Goal: Contribute content: Contribute content

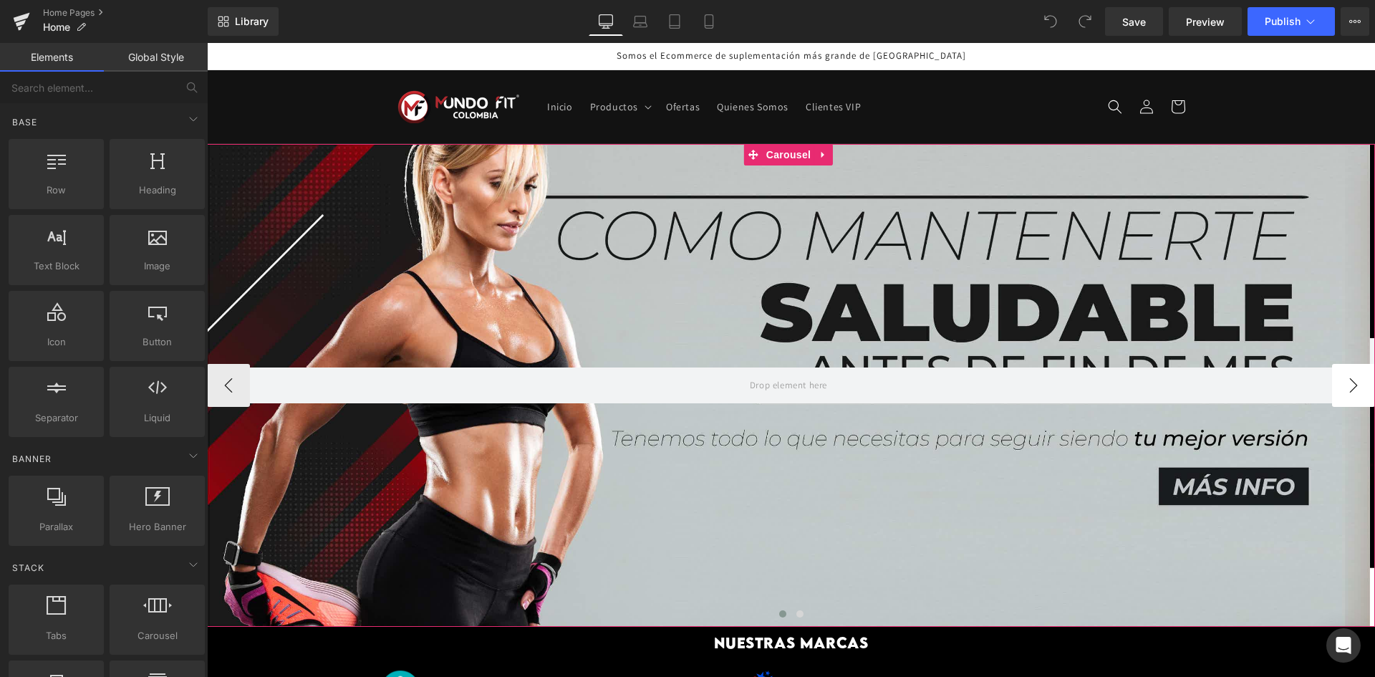
click at [1345, 376] on button "›" at bounding box center [1353, 385] width 43 height 43
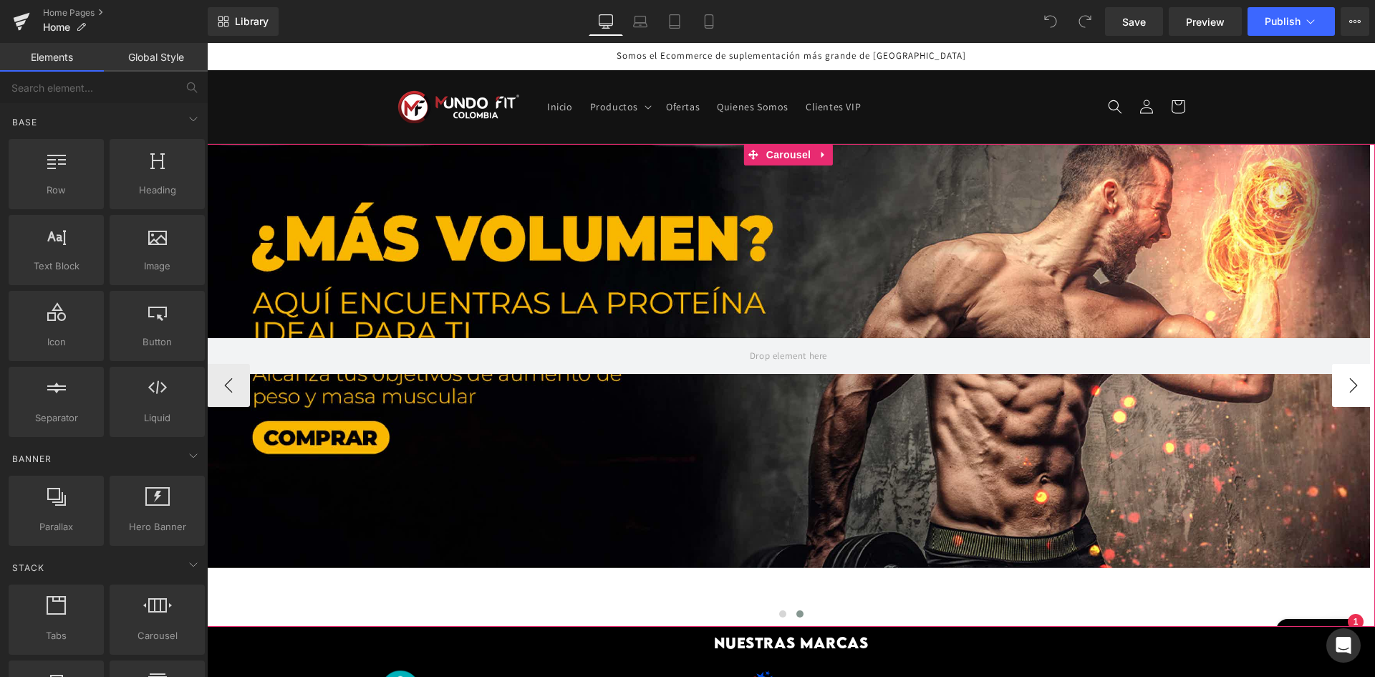
click at [1345, 376] on button "›" at bounding box center [1353, 385] width 43 height 43
click at [778, 154] on span "Carousel" at bounding box center [788, 155] width 52 height 21
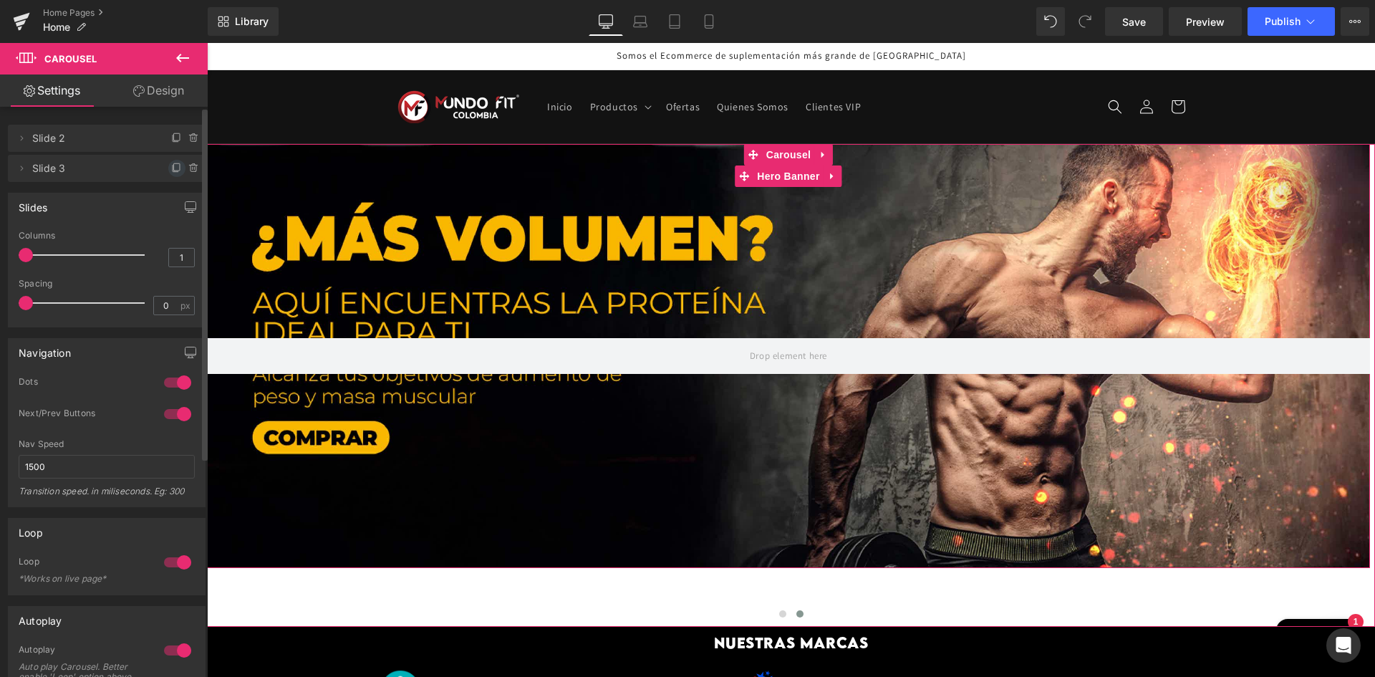
click at [171, 165] on icon at bounding box center [176, 168] width 11 height 11
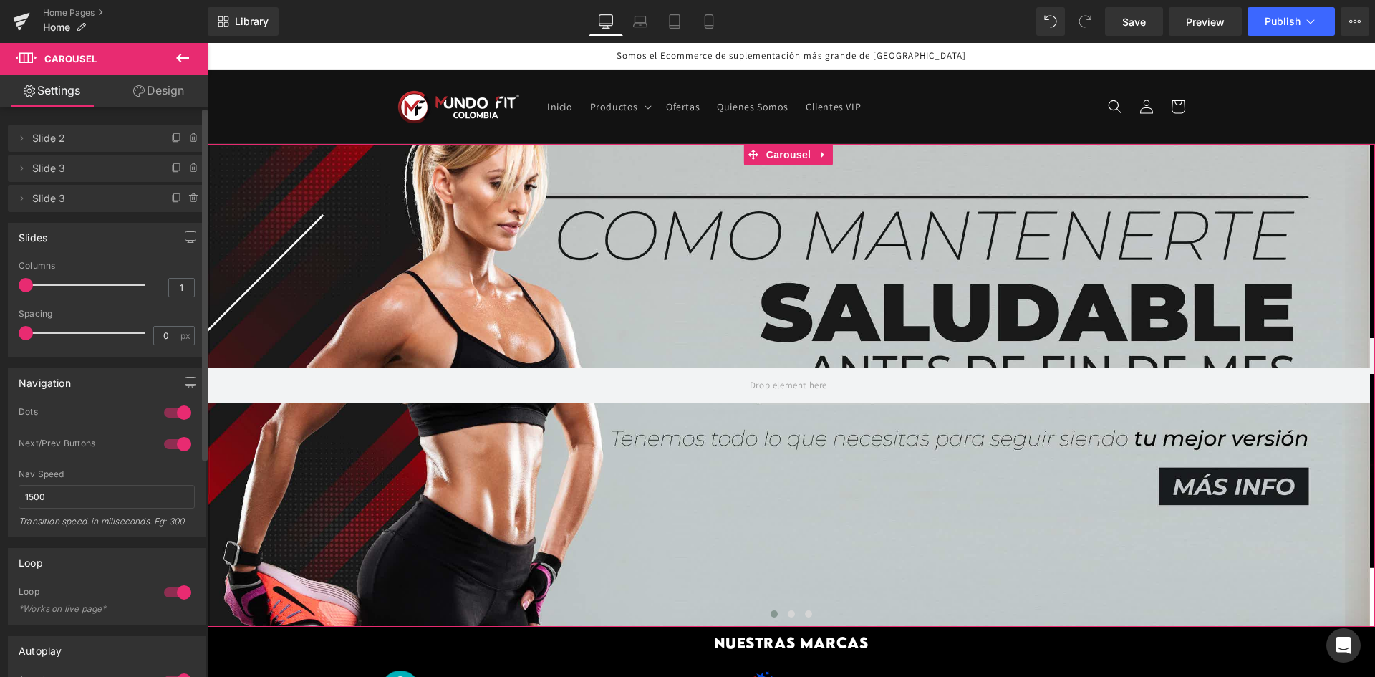
click at [118, 200] on span "Slide 3" at bounding box center [92, 198] width 120 height 27
click at [1365, 380] on button "›" at bounding box center [1353, 385] width 43 height 43
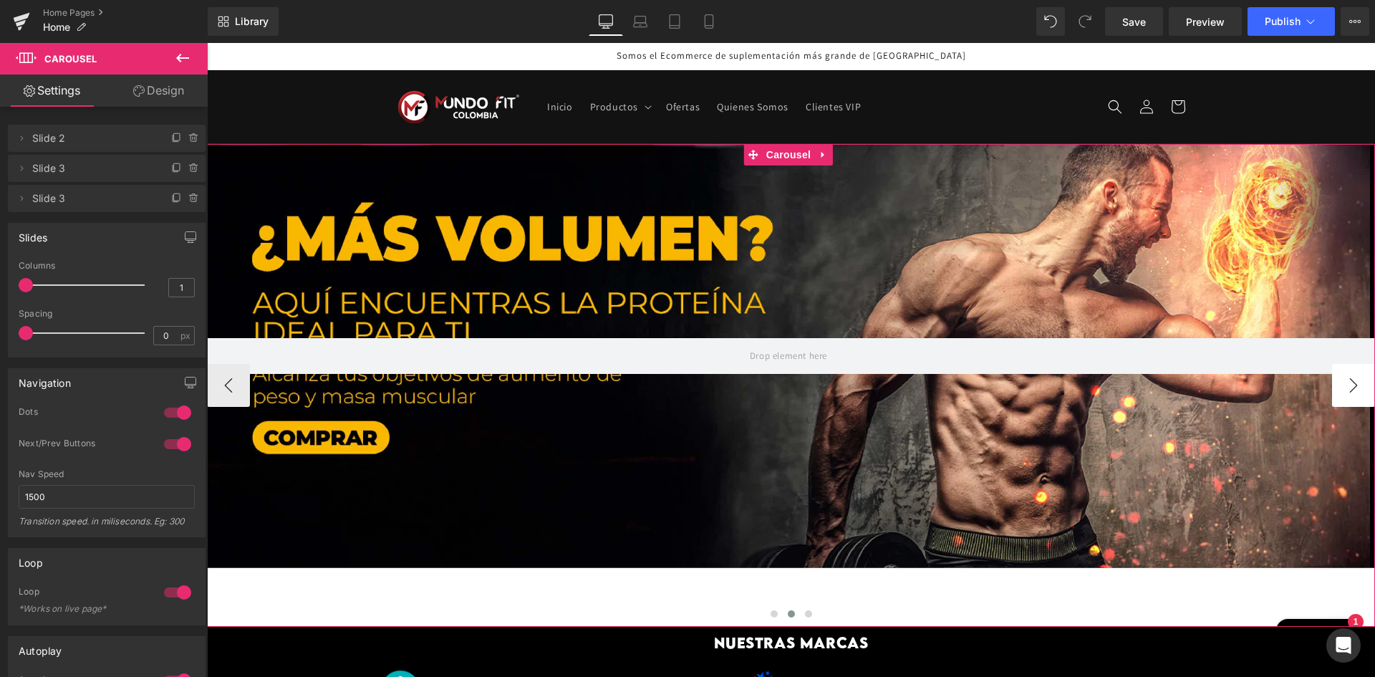
click at [1362, 380] on button "›" at bounding box center [1353, 385] width 43 height 43
click at [959, 290] on div at bounding box center [788, 356] width 1163 height 424
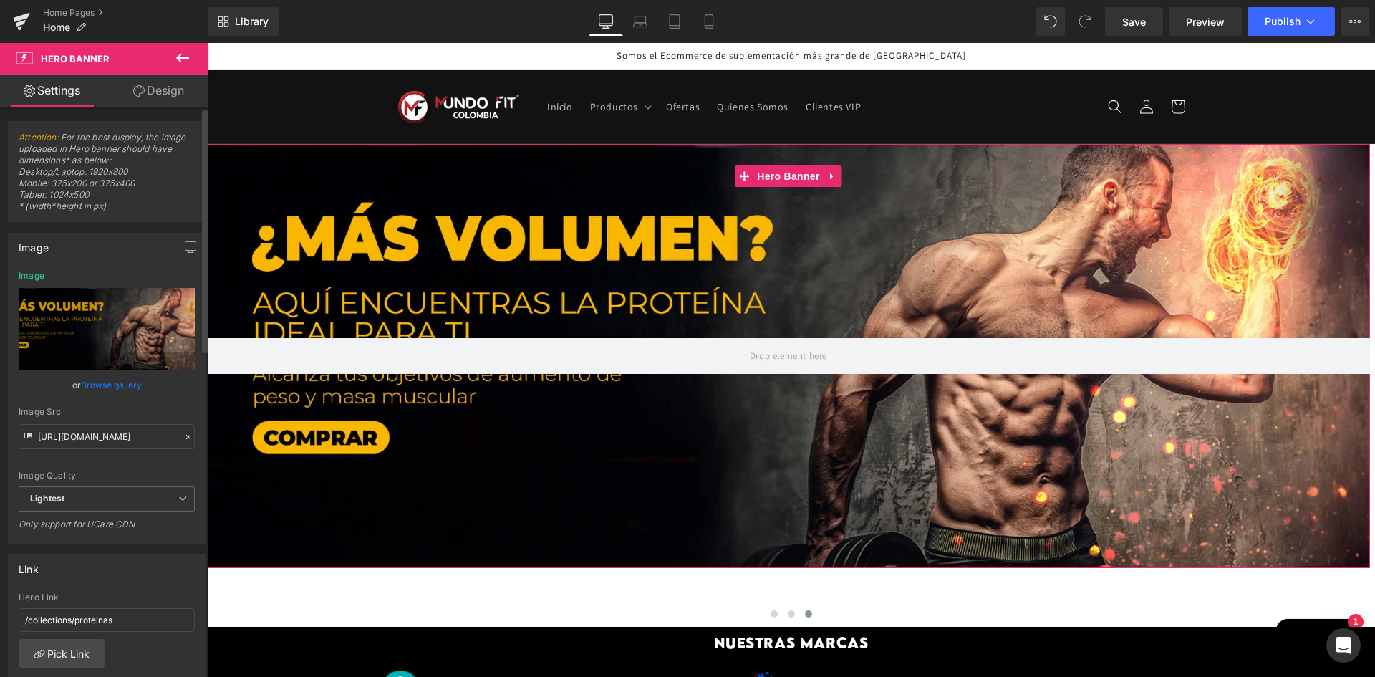
click at [111, 385] on link "Browse gallery" at bounding box center [111, 384] width 61 height 25
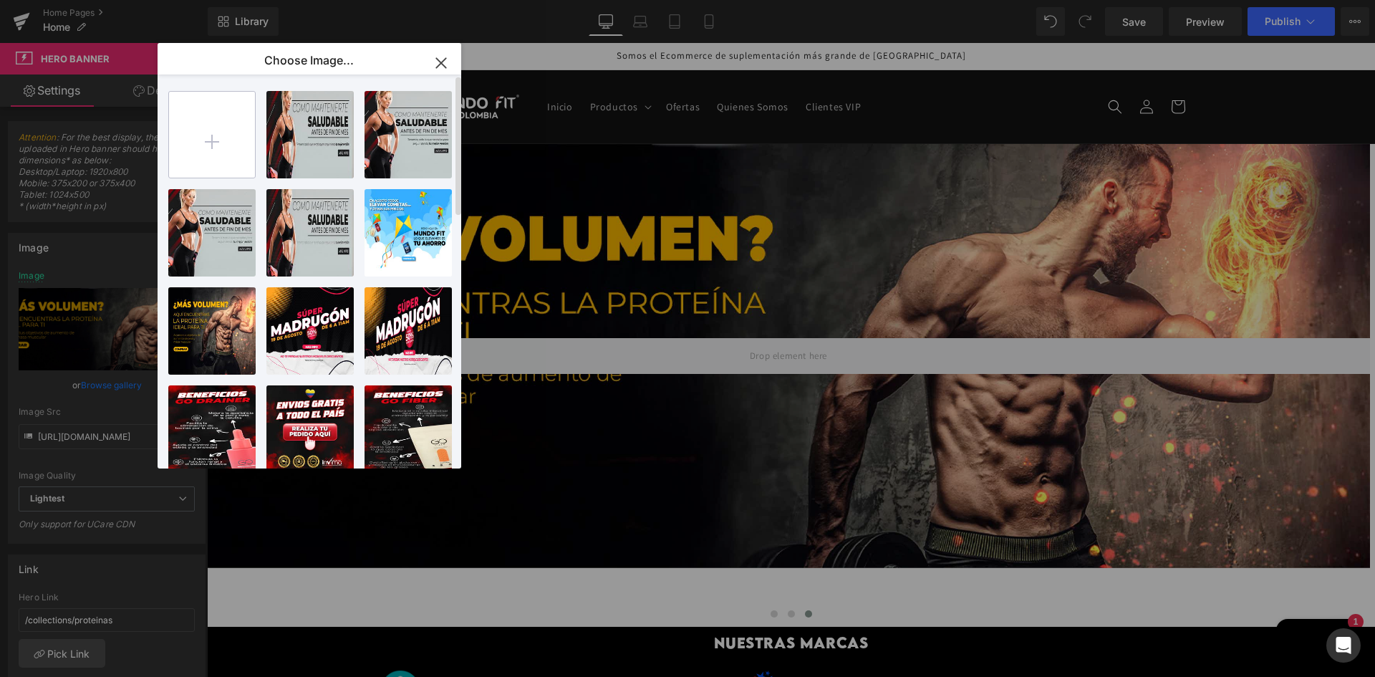
type input "C:\fakepath\BANNER casi [DATE]-01.jpg"
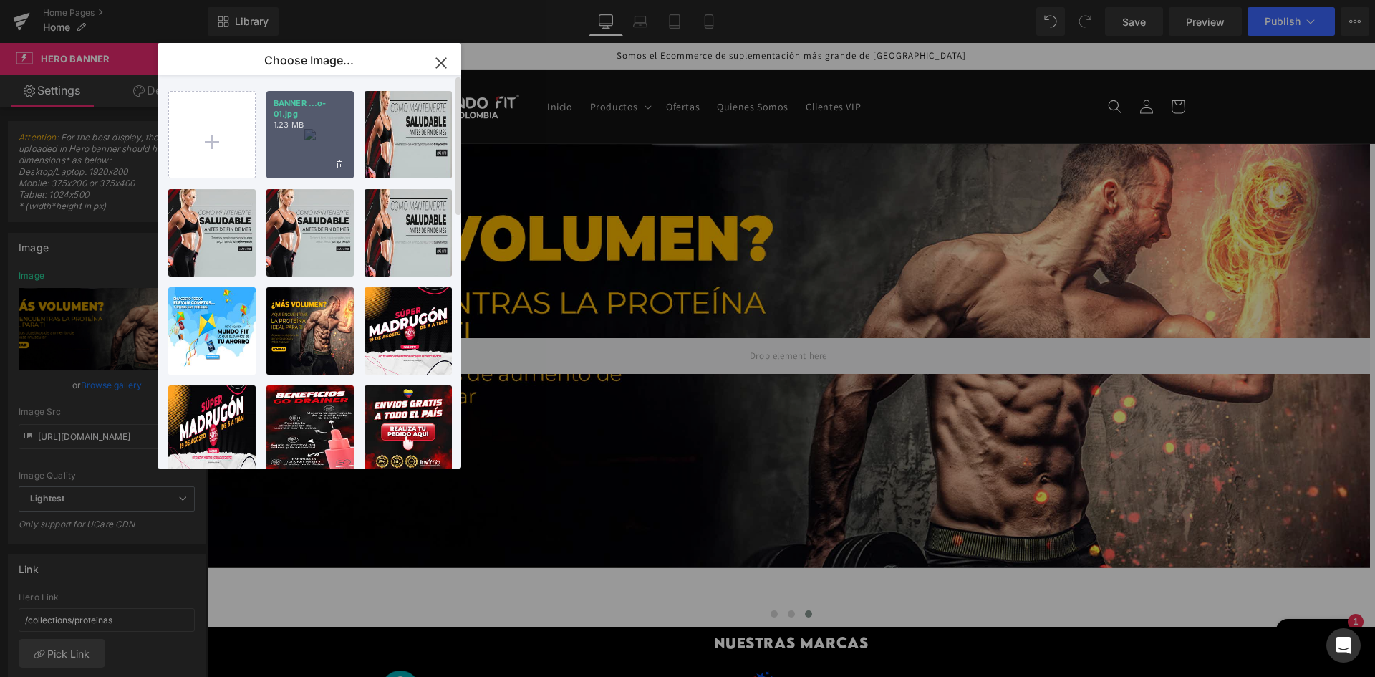
click at [297, 151] on div "BANNER ...o-01.jpg 1.23 MB" at bounding box center [309, 134] width 87 height 87
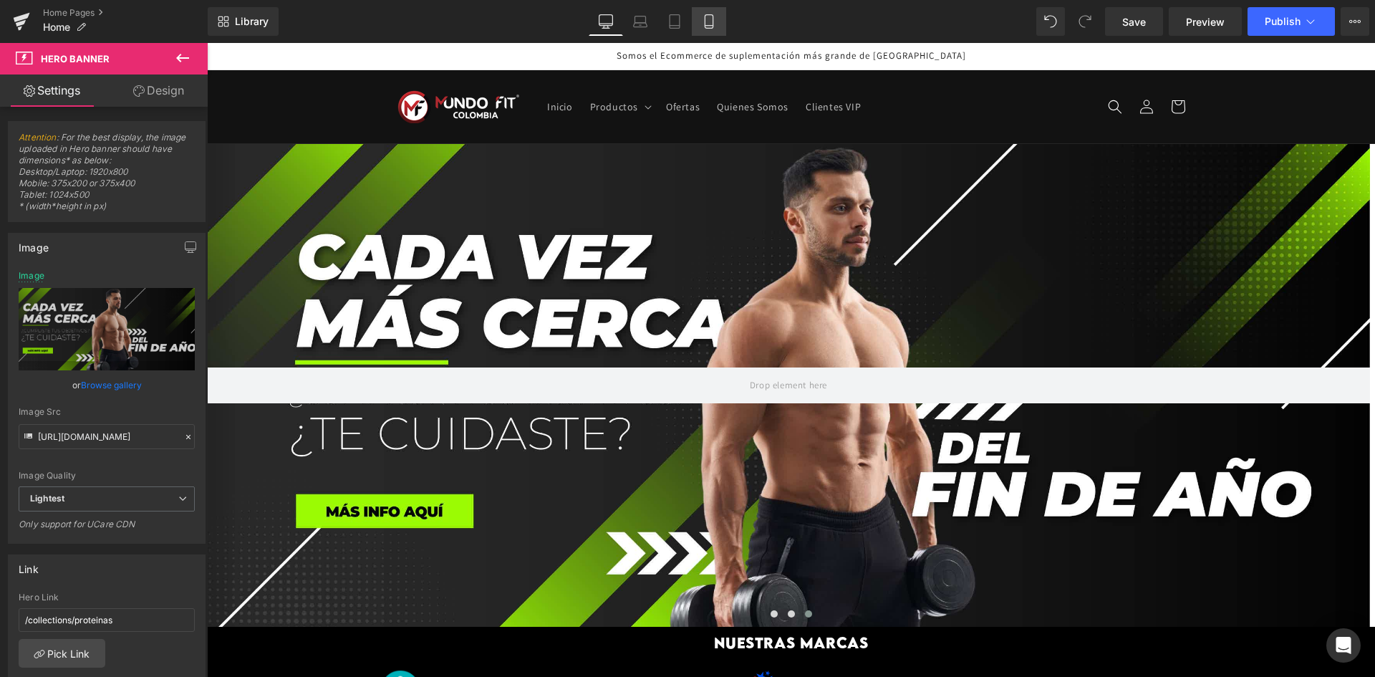
click at [697, 21] on link "Mobile" at bounding box center [709, 21] width 34 height 29
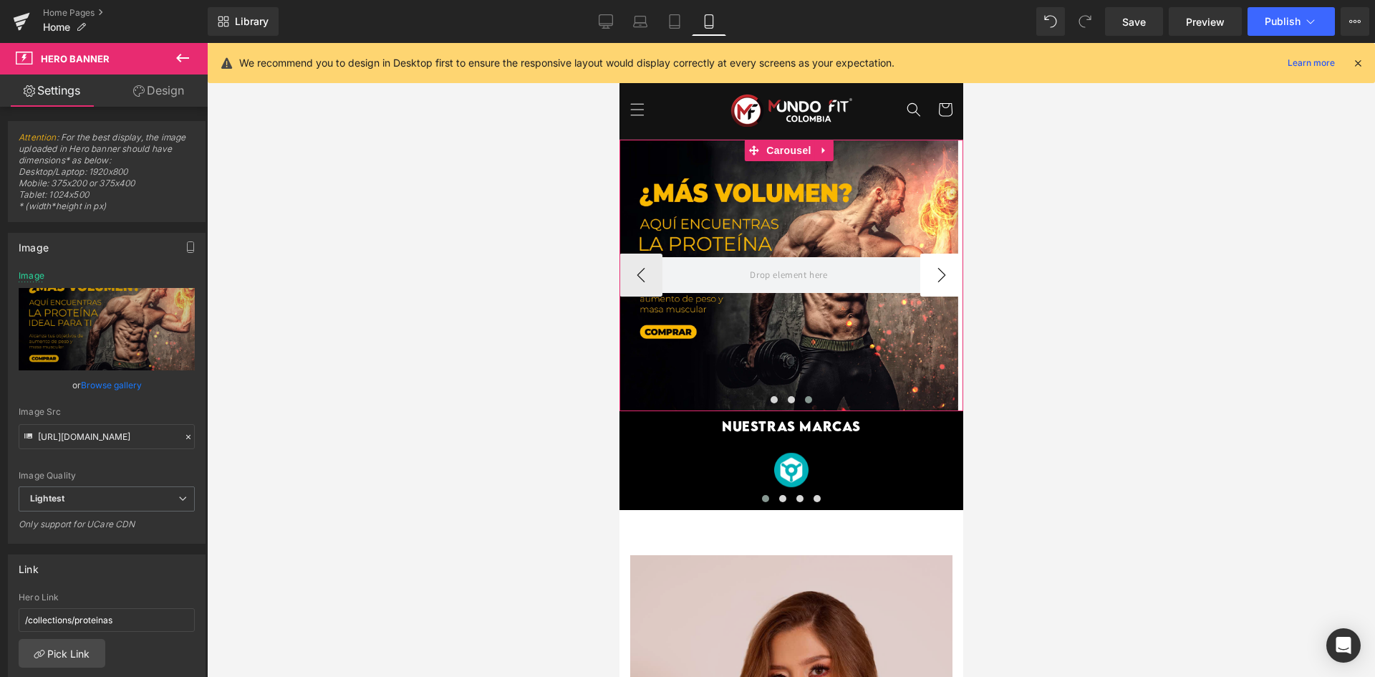
click at [934, 270] on button "›" at bounding box center [940, 274] width 43 height 43
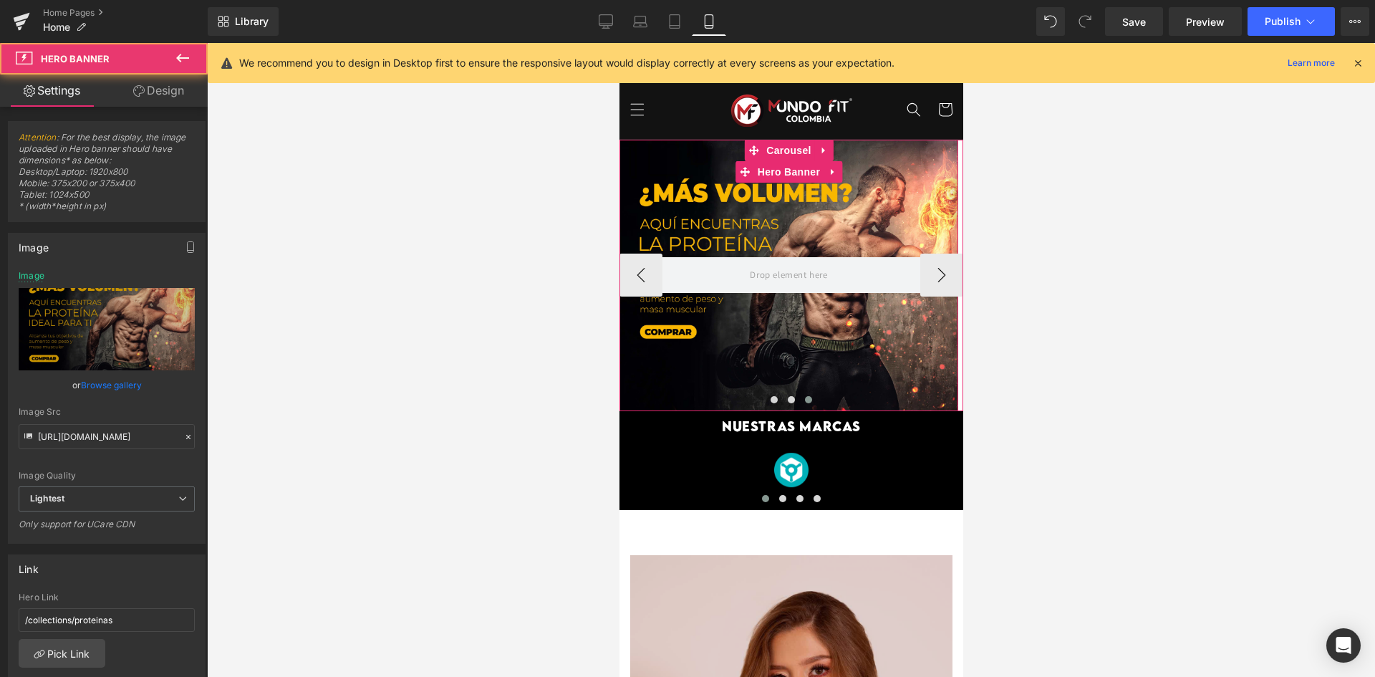
click at [785, 231] on div at bounding box center [788, 275] width 339 height 271
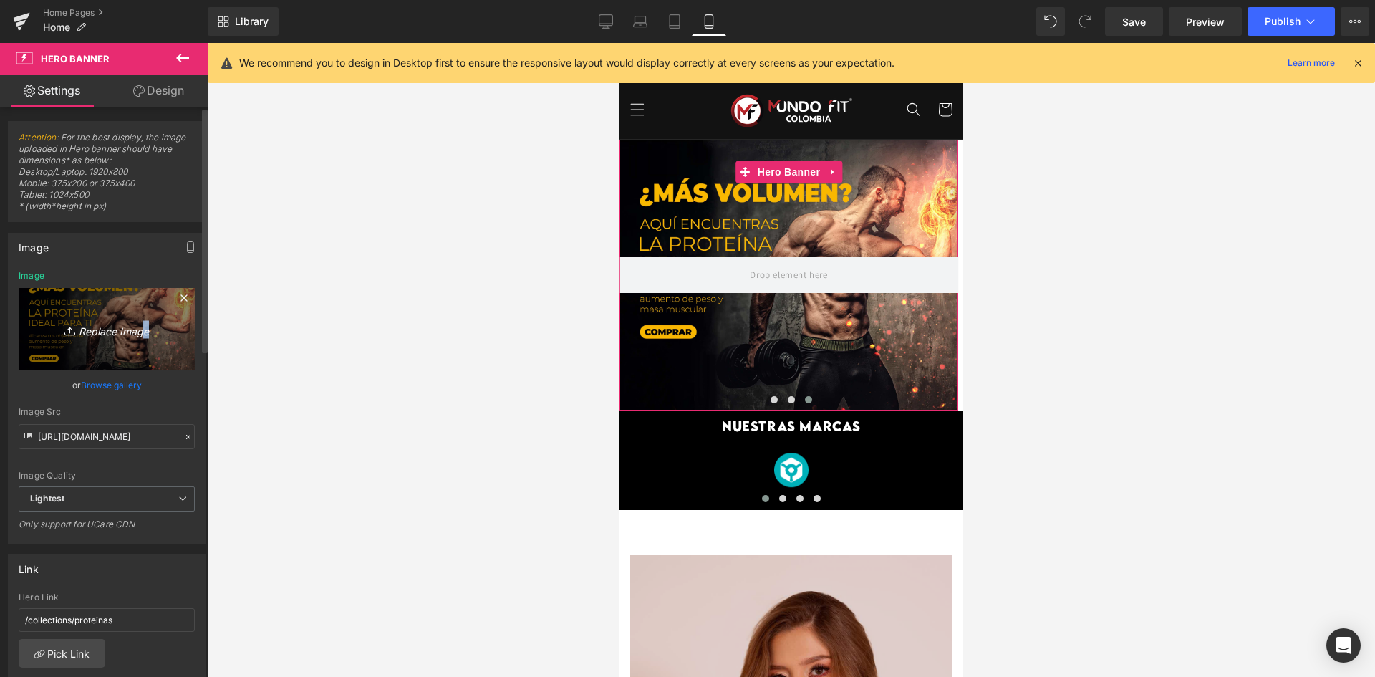
click at [136, 337] on icon "Replace Image" at bounding box center [106, 329] width 115 height 18
type input "C:\fakepath\BANNER casi [DATE]-03.jpg"
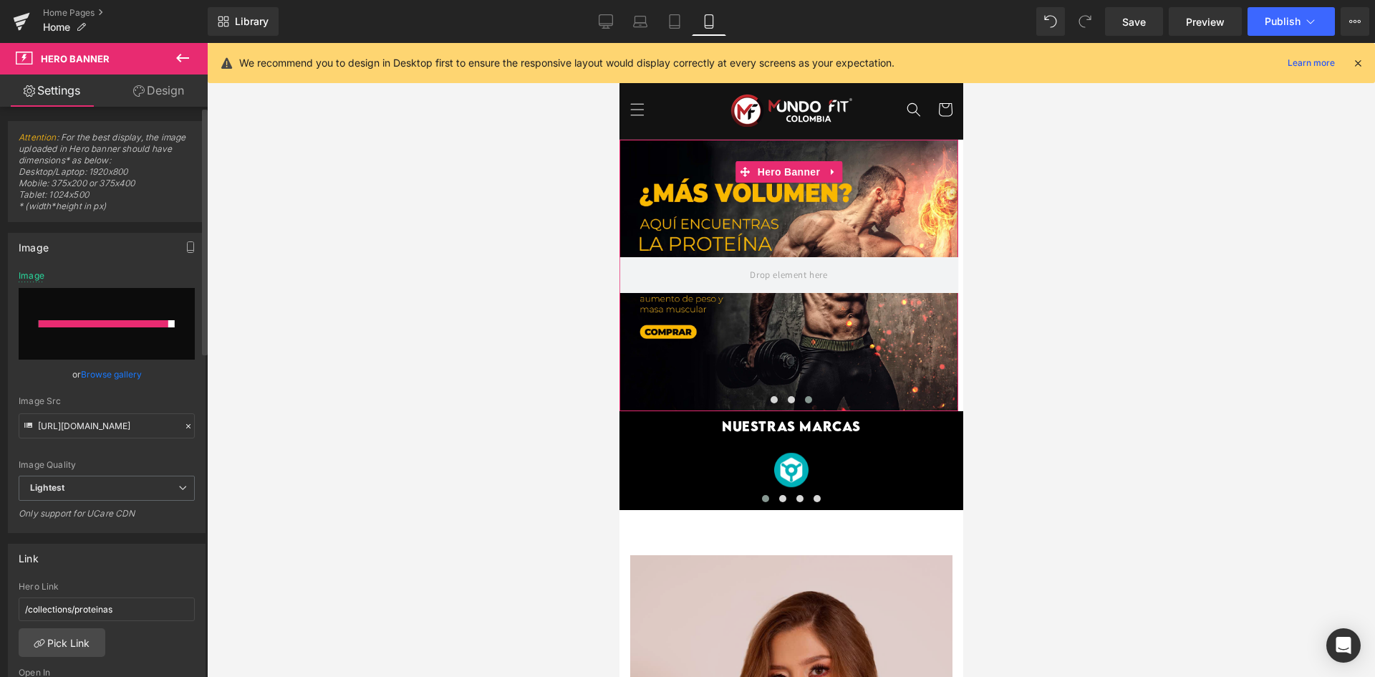
click at [88, 379] on link "Browse gallery" at bounding box center [111, 374] width 61 height 25
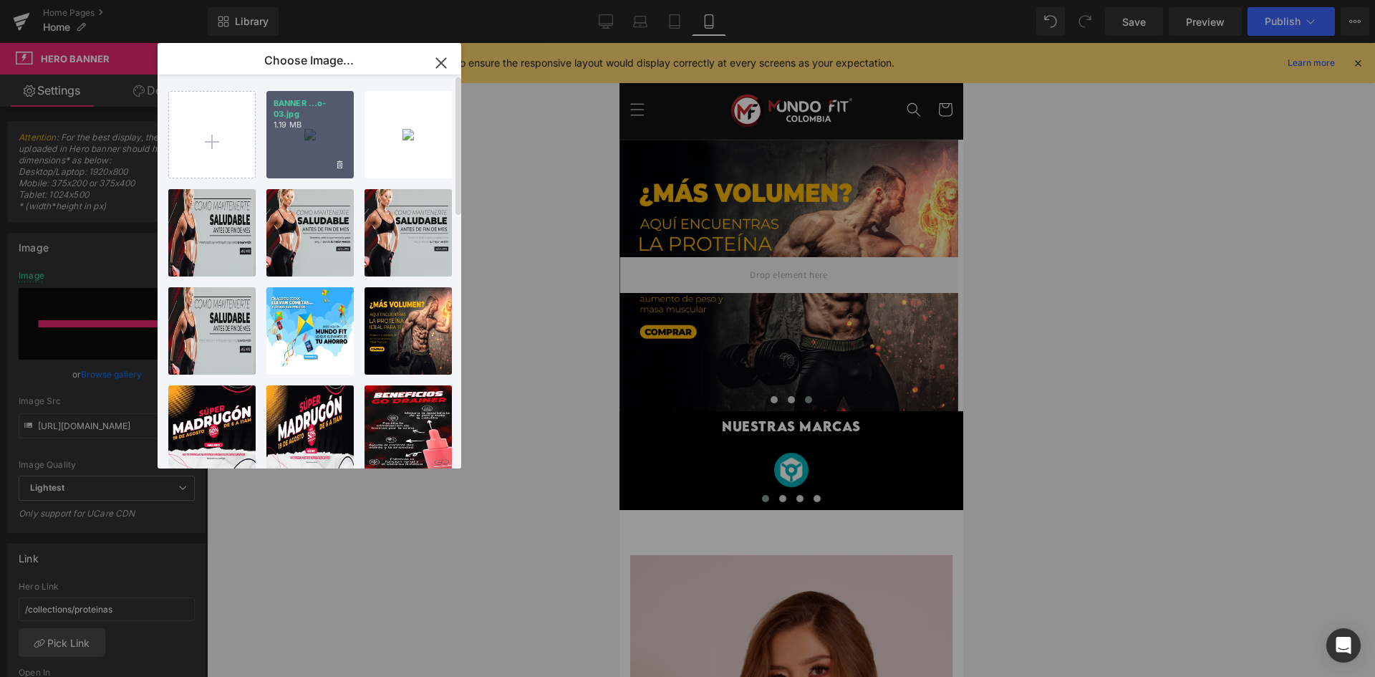
click at [331, 144] on div "BANNER ...o-03.jpg 1.19 MB" at bounding box center [309, 134] width 87 height 87
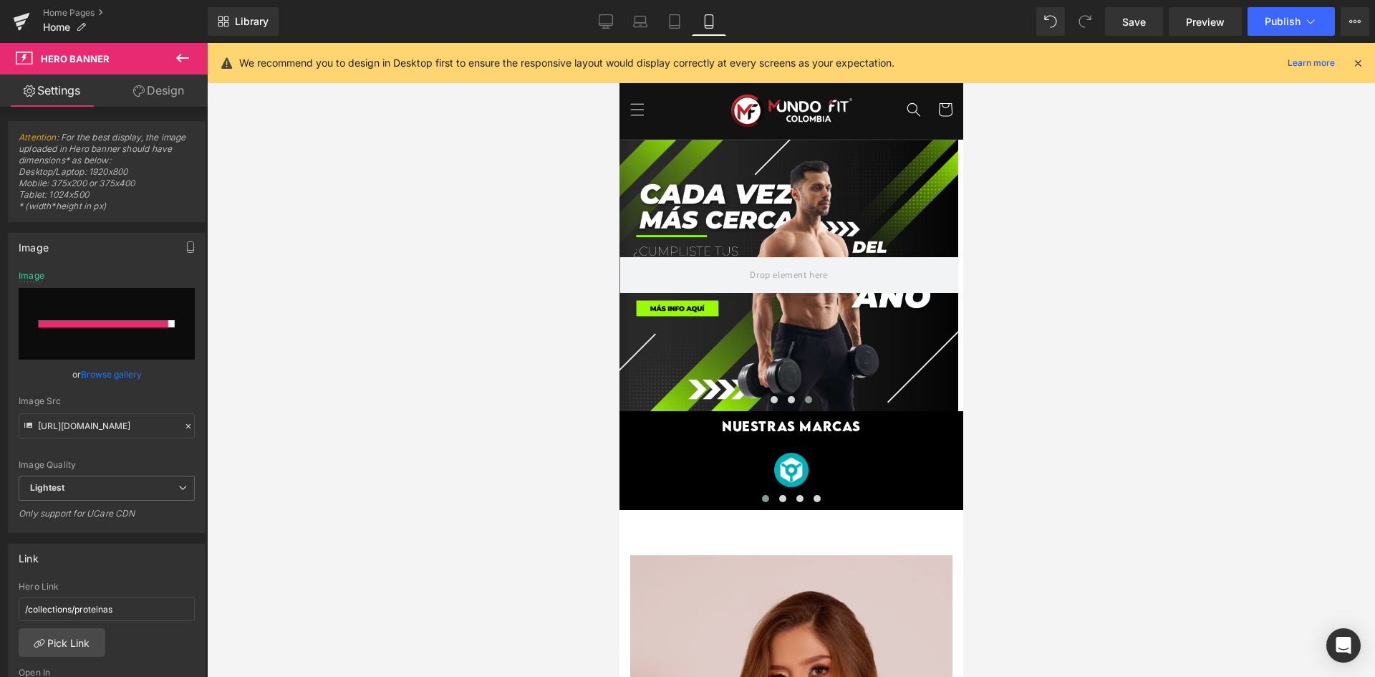
click at [319, 371] on div at bounding box center [791, 360] width 1168 height 634
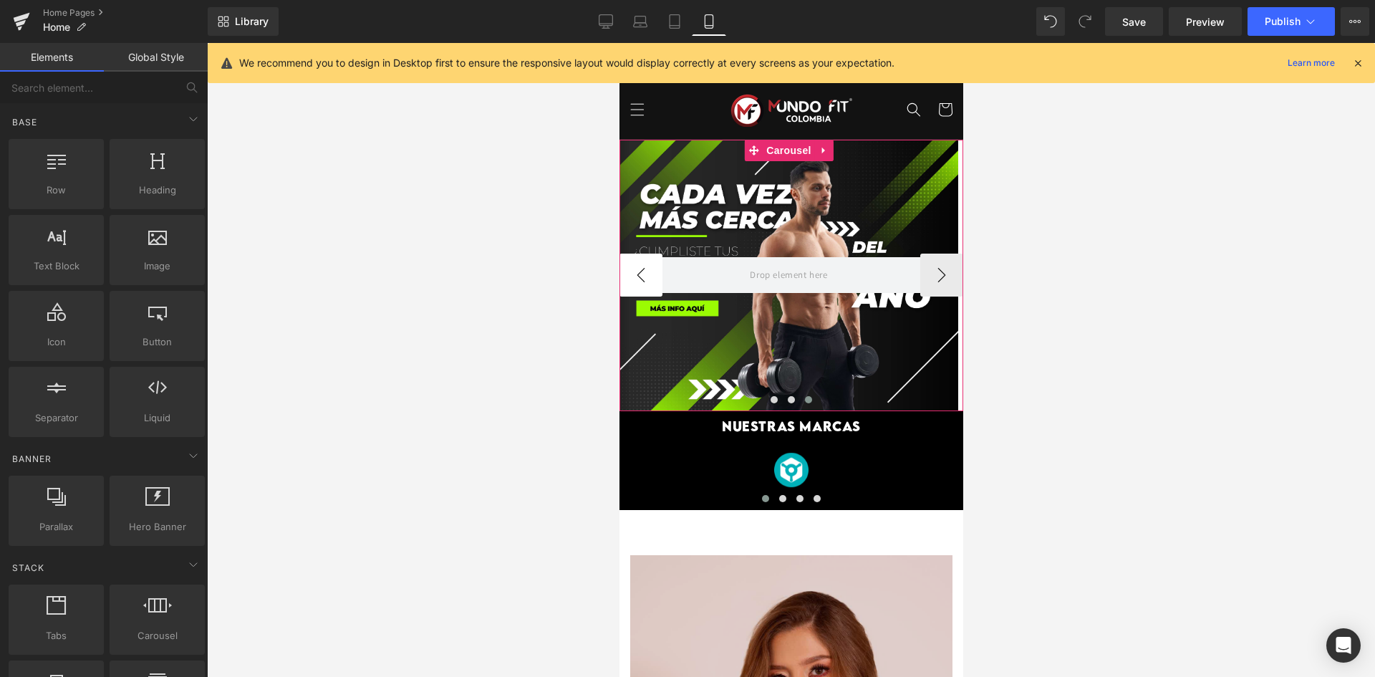
click at [623, 271] on button "‹" at bounding box center [640, 274] width 43 height 43
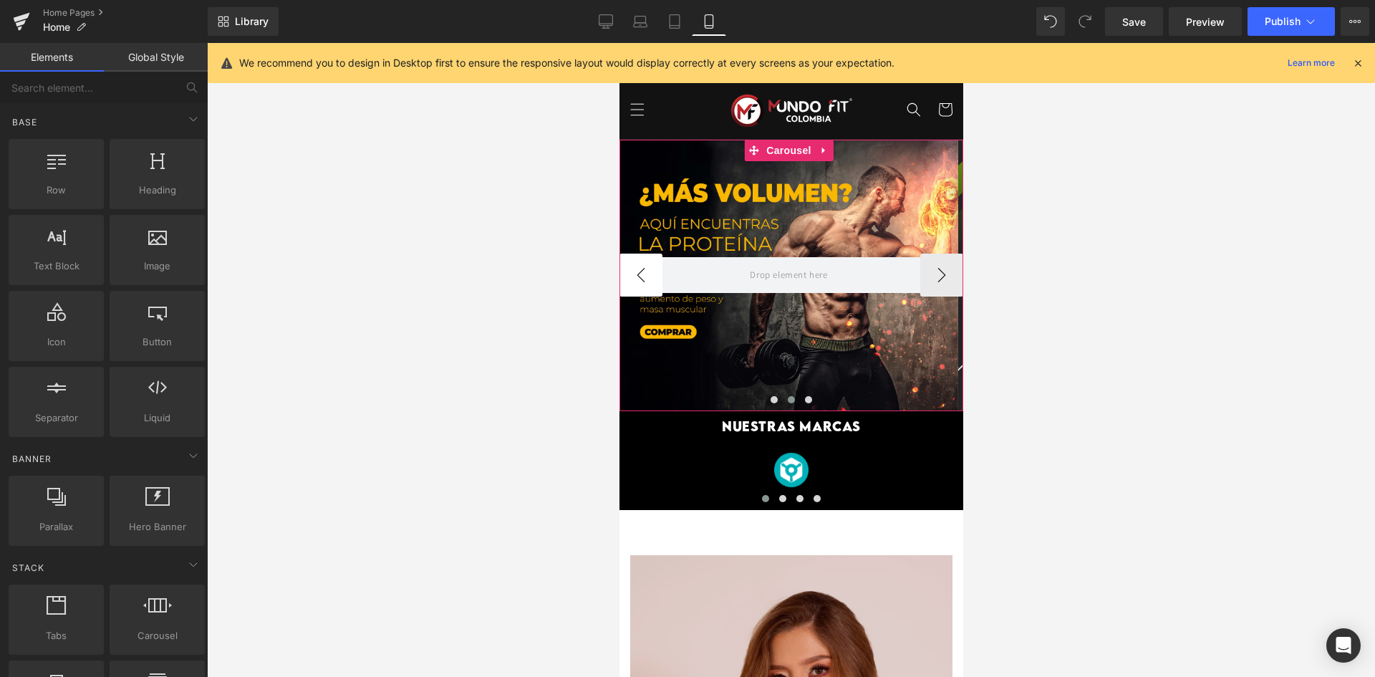
click at [624, 271] on button "‹" at bounding box center [640, 274] width 43 height 43
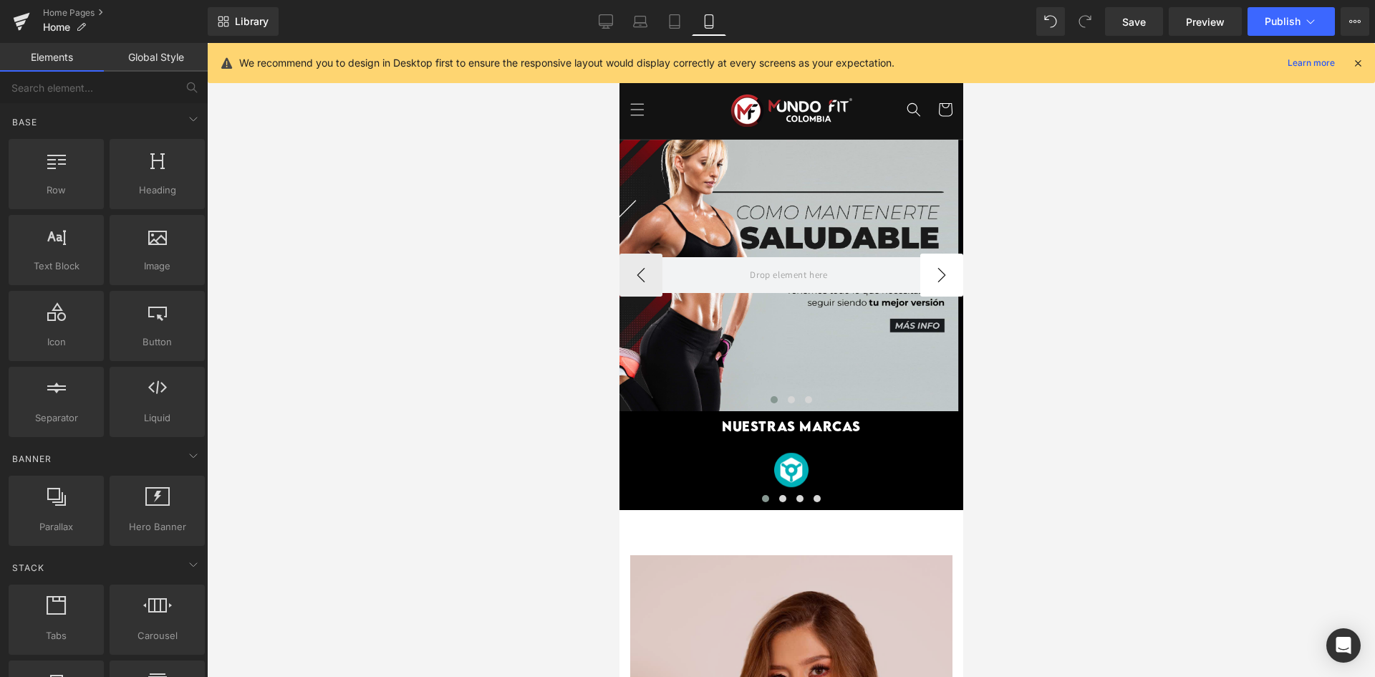
click at [949, 264] on button "›" at bounding box center [940, 274] width 43 height 43
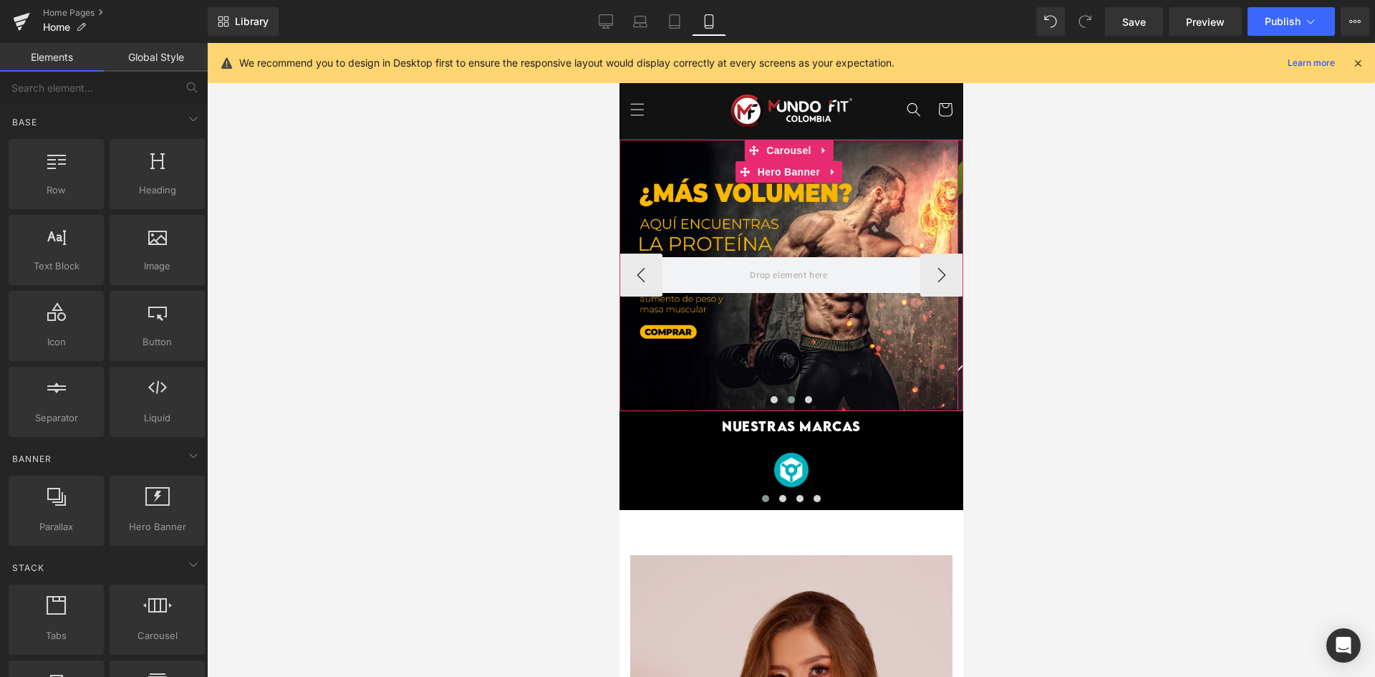
click at [828, 215] on div at bounding box center [788, 275] width 339 height 271
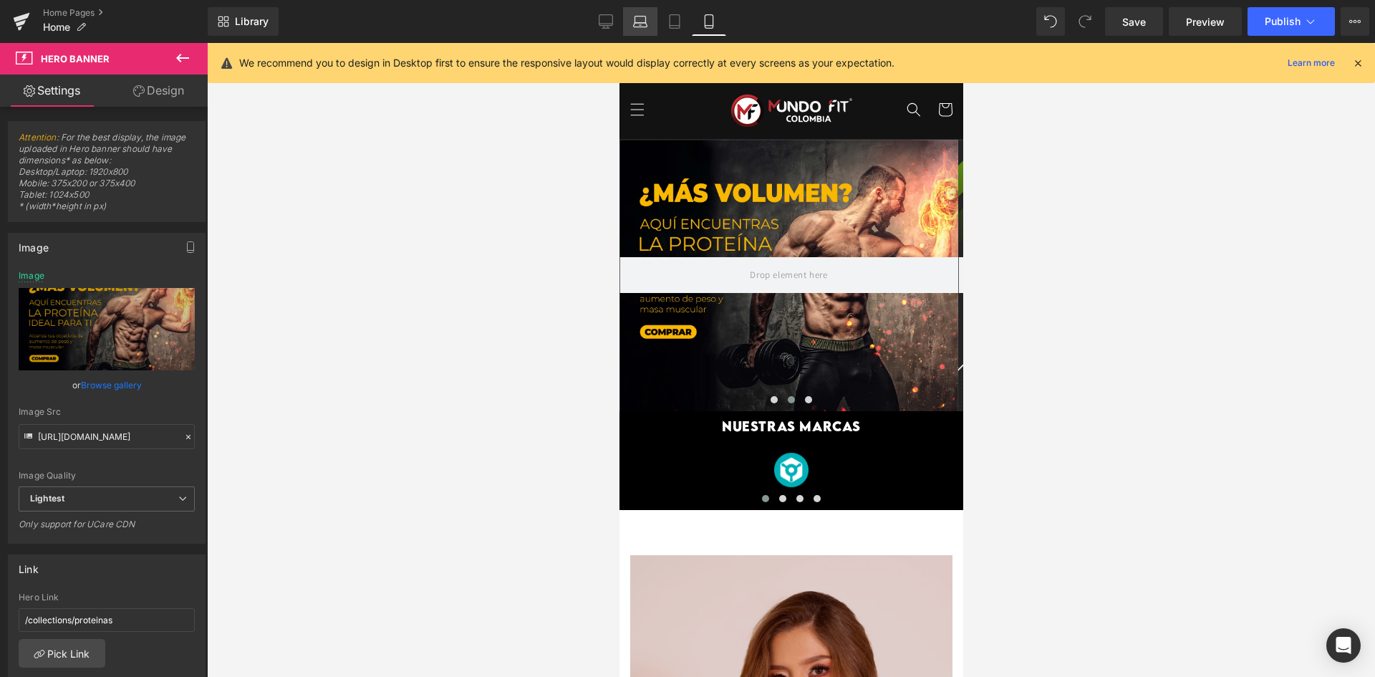
click at [649, 23] on link "Laptop" at bounding box center [640, 21] width 34 height 29
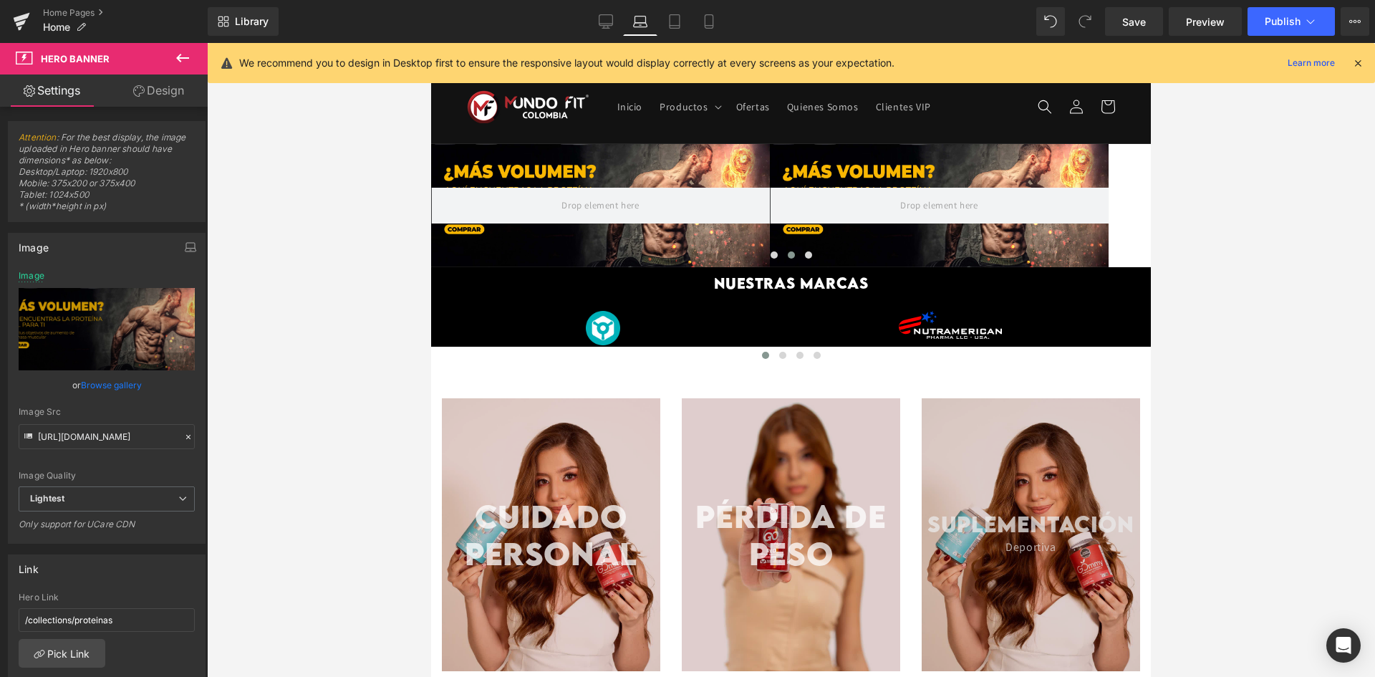
scroll to position [15, 0]
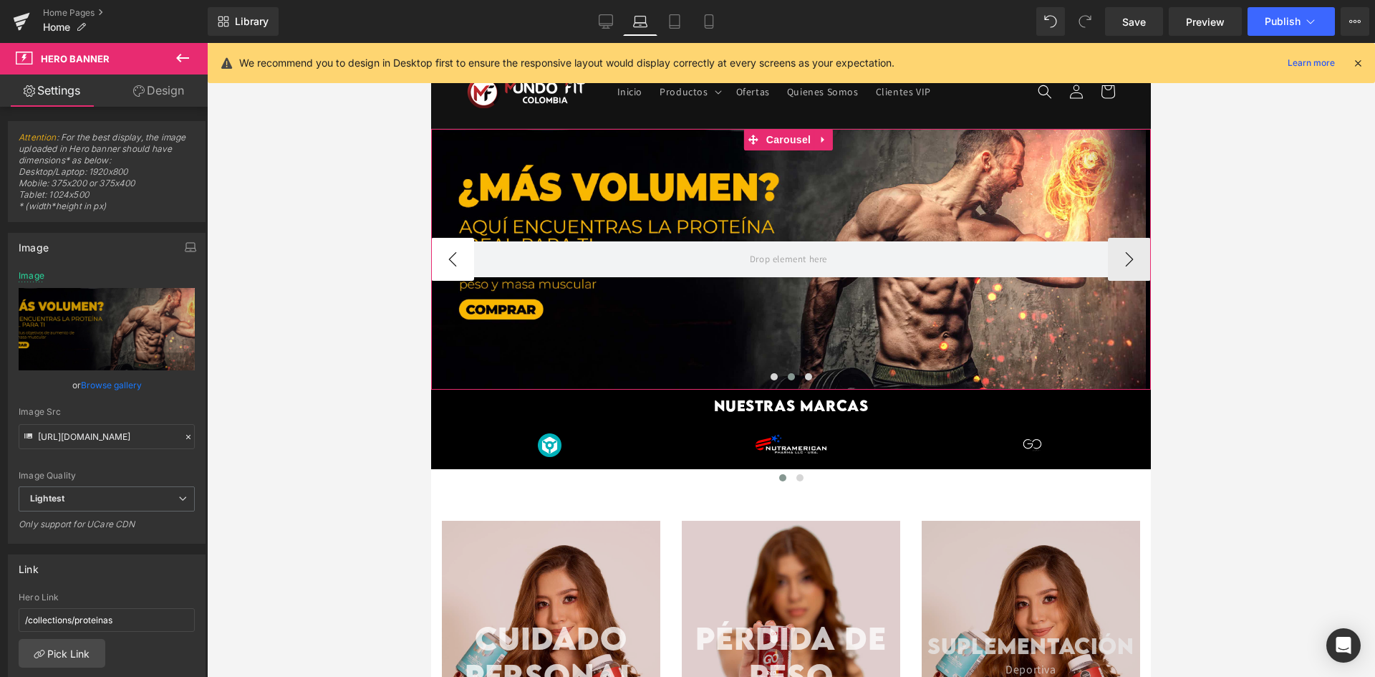
click at [457, 258] on button "‹" at bounding box center [452, 259] width 43 height 43
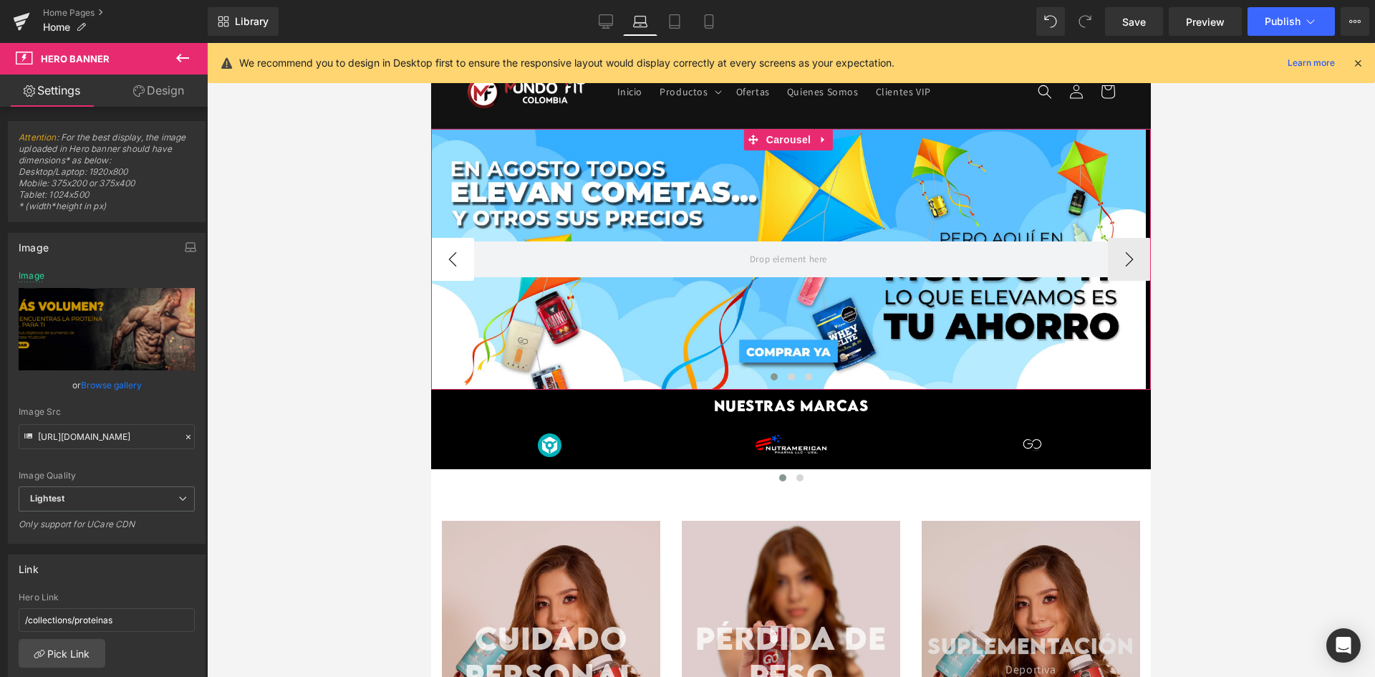
click at [452, 262] on button "‹" at bounding box center [452, 259] width 43 height 43
click at [1128, 259] on button "›" at bounding box center [1129, 259] width 43 height 43
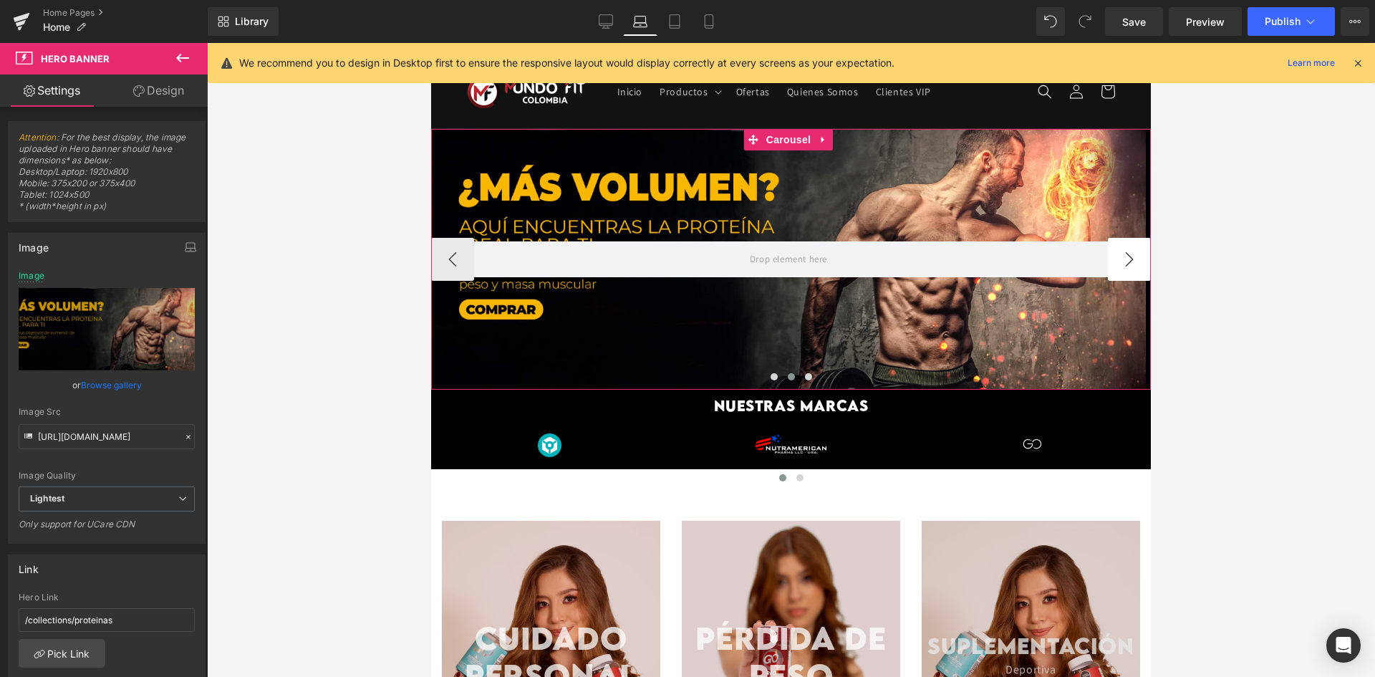
click at [1128, 259] on button "›" at bounding box center [1129, 259] width 43 height 43
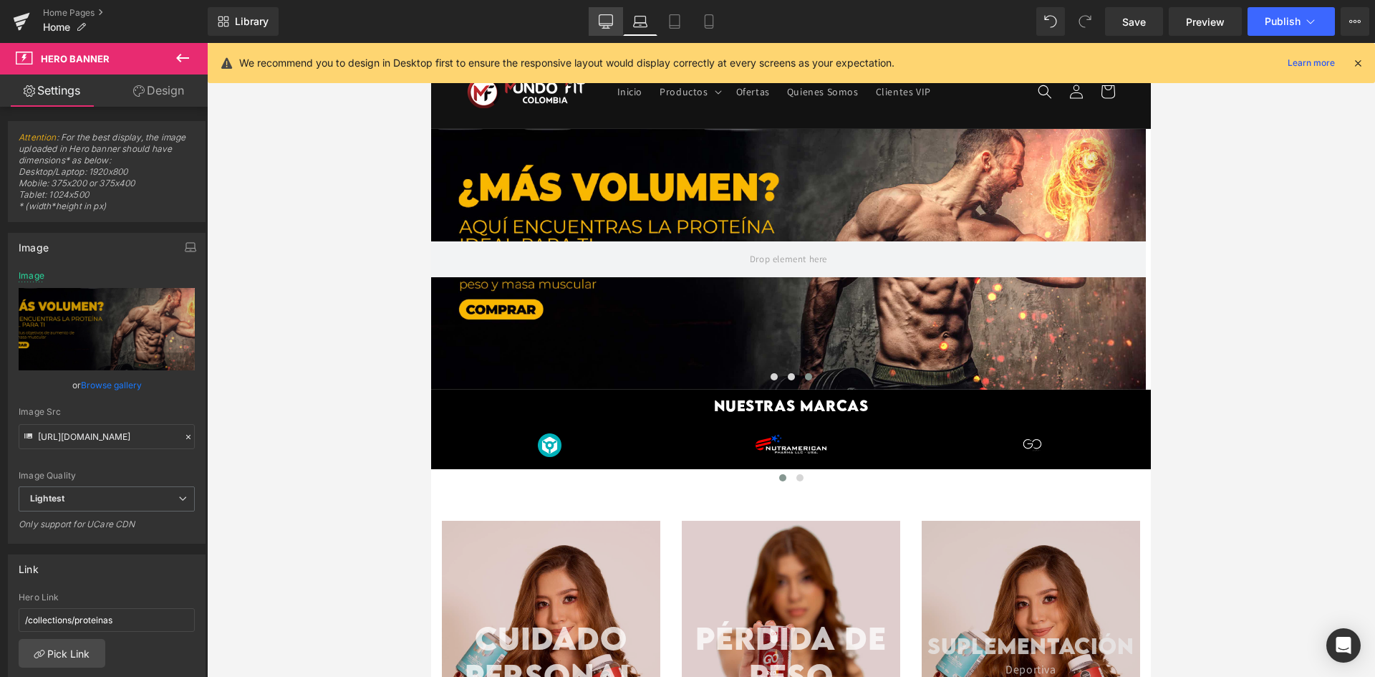
click at [614, 28] on link "Desktop" at bounding box center [605, 21] width 34 height 29
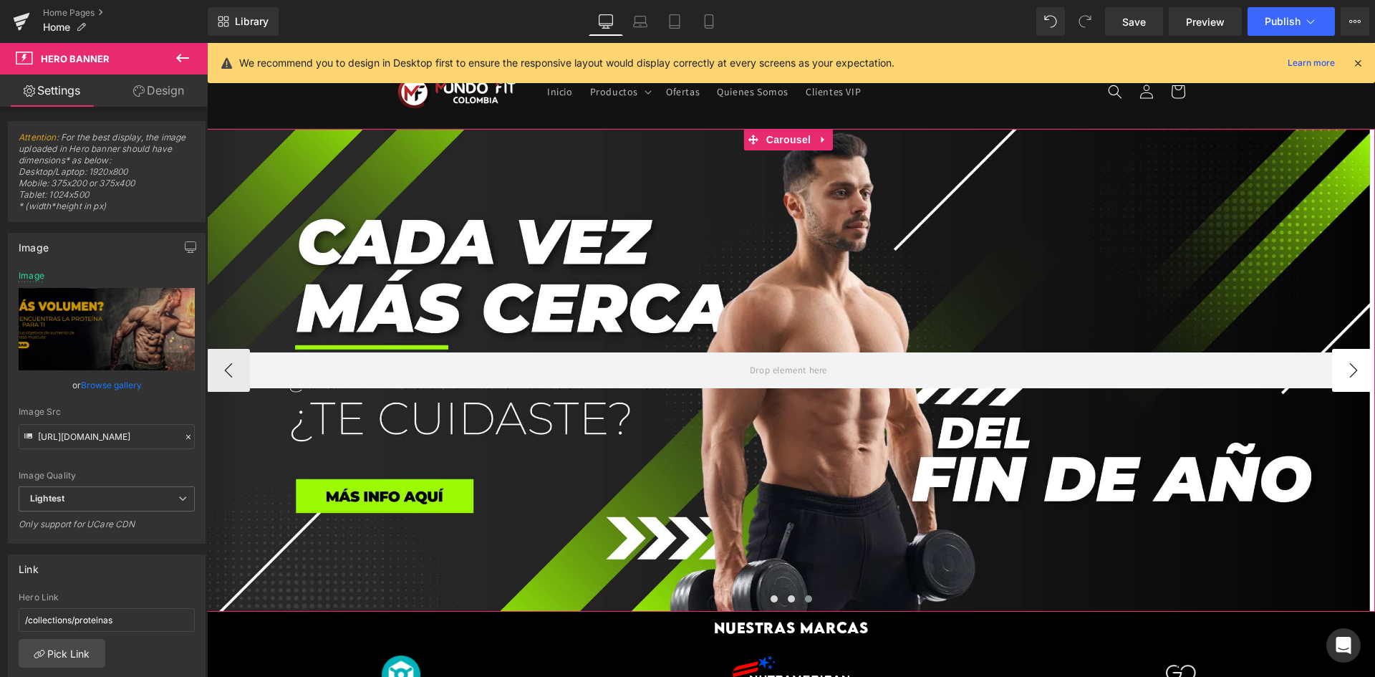
click at [1352, 381] on button "›" at bounding box center [1353, 370] width 43 height 43
click at [227, 380] on button "‹" at bounding box center [228, 370] width 43 height 43
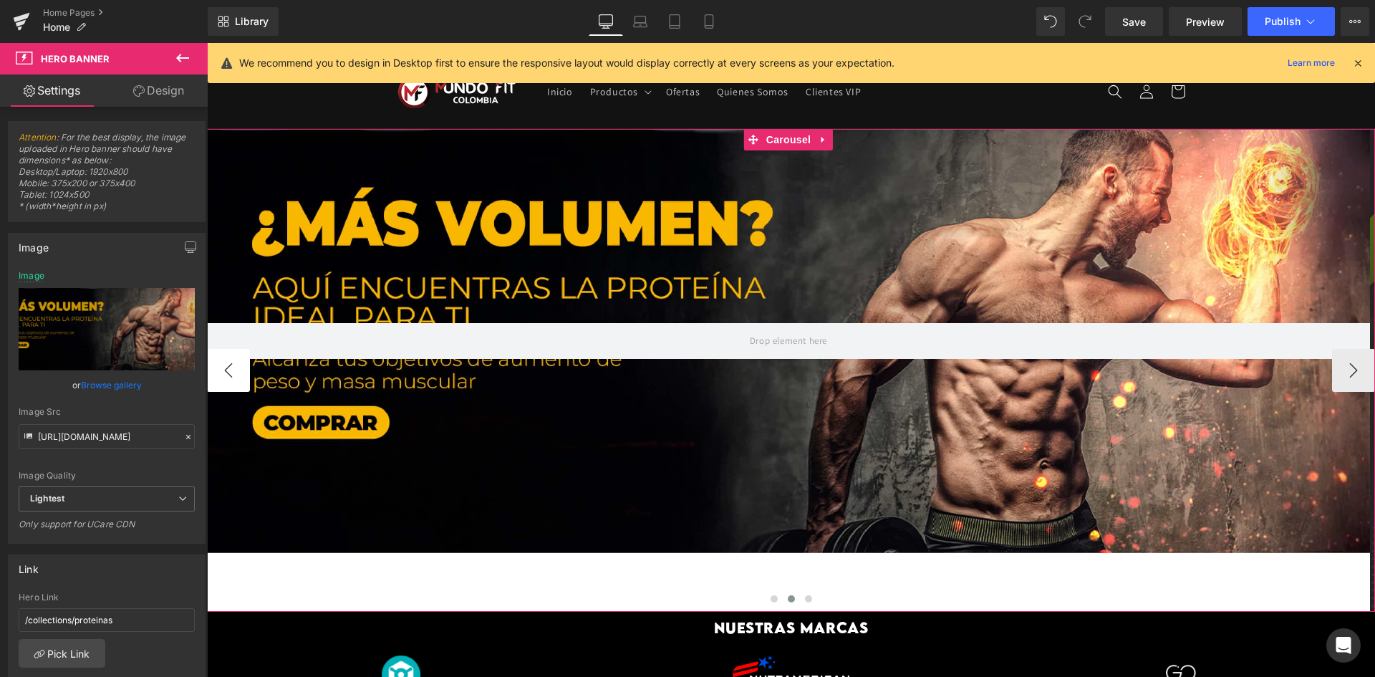
drag, startPoint x: 227, startPoint y: 380, endPoint x: 236, endPoint y: 384, distance: 9.3
click at [226, 379] on button "‹" at bounding box center [228, 370] width 43 height 43
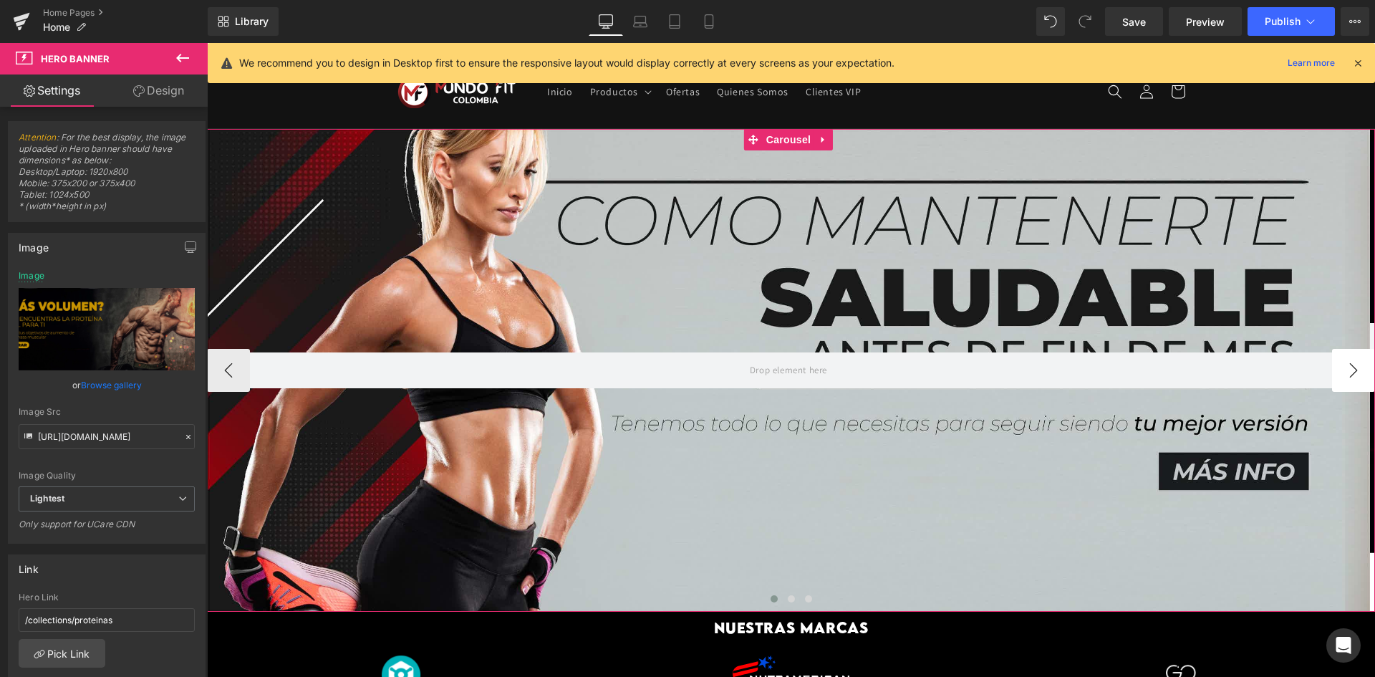
click at [1344, 362] on button "›" at bounding box center [1353, 370] width 43 height 43
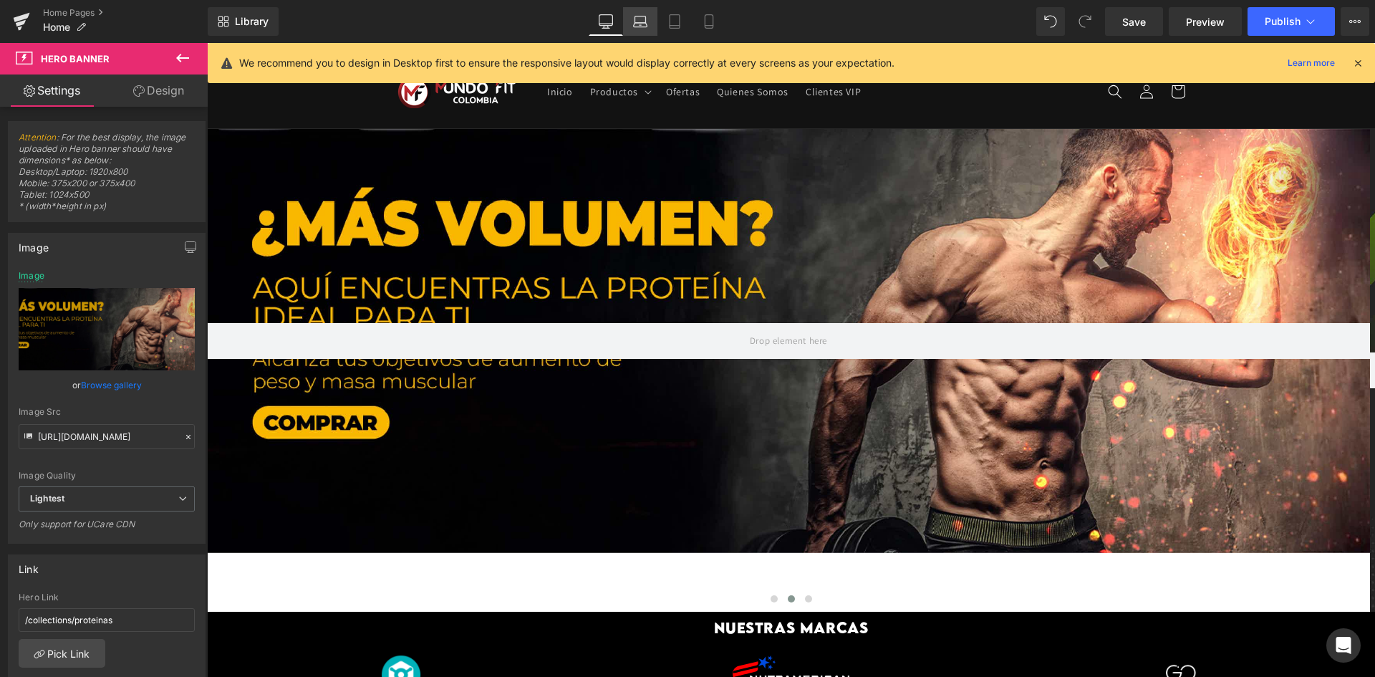
click at [641, 28] on icon at bounding box center [640, 21] width 14 height 14
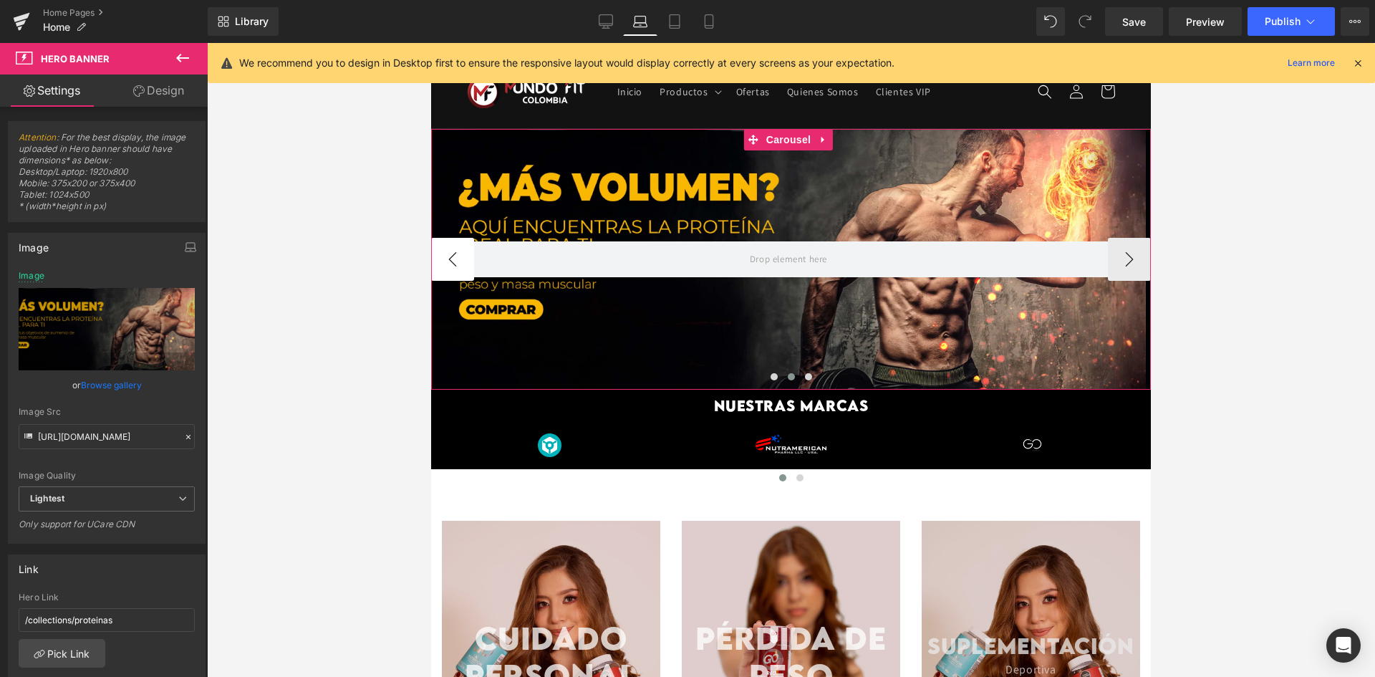
click at [468, 261] on button "‹" at bounding box center [452, 259] width 43 height 43
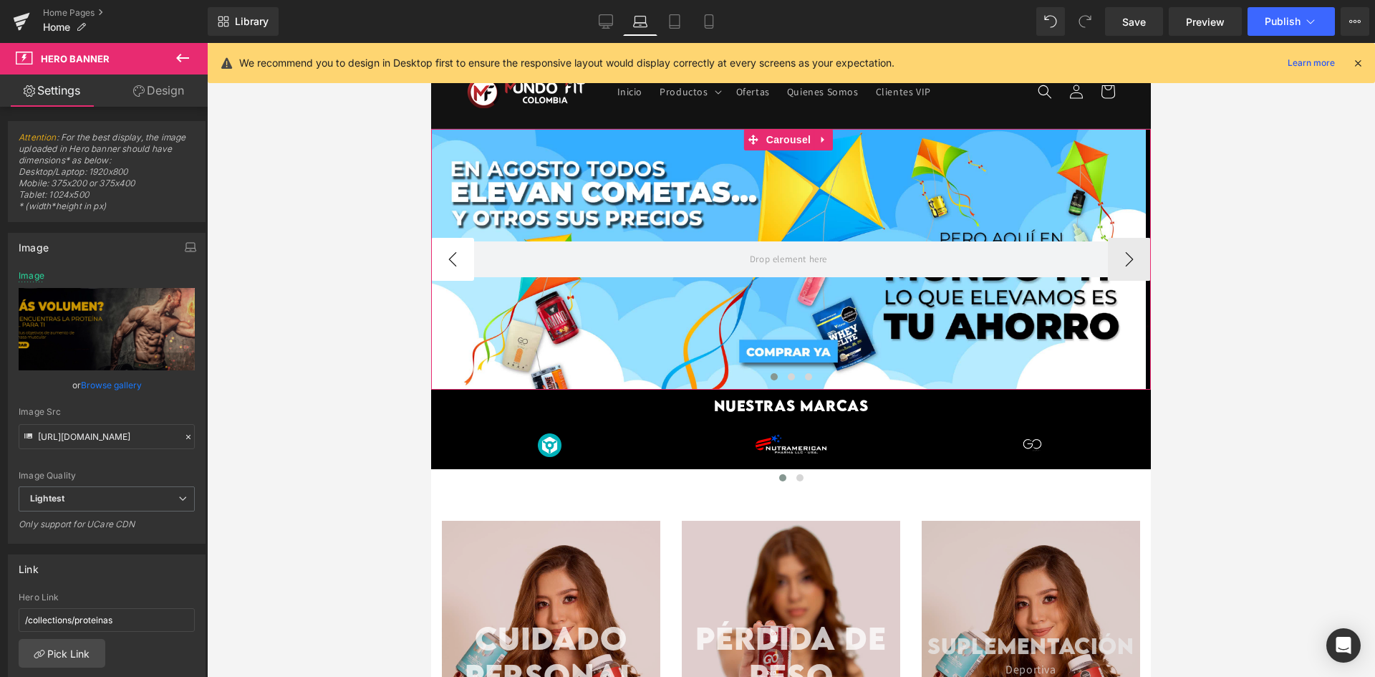
click at [462, 261] on button "‹" at bounding box center [452, 259] width 43 height 43
click at [533, 300] on div at bounding box center [788, 259] width 714 height 261
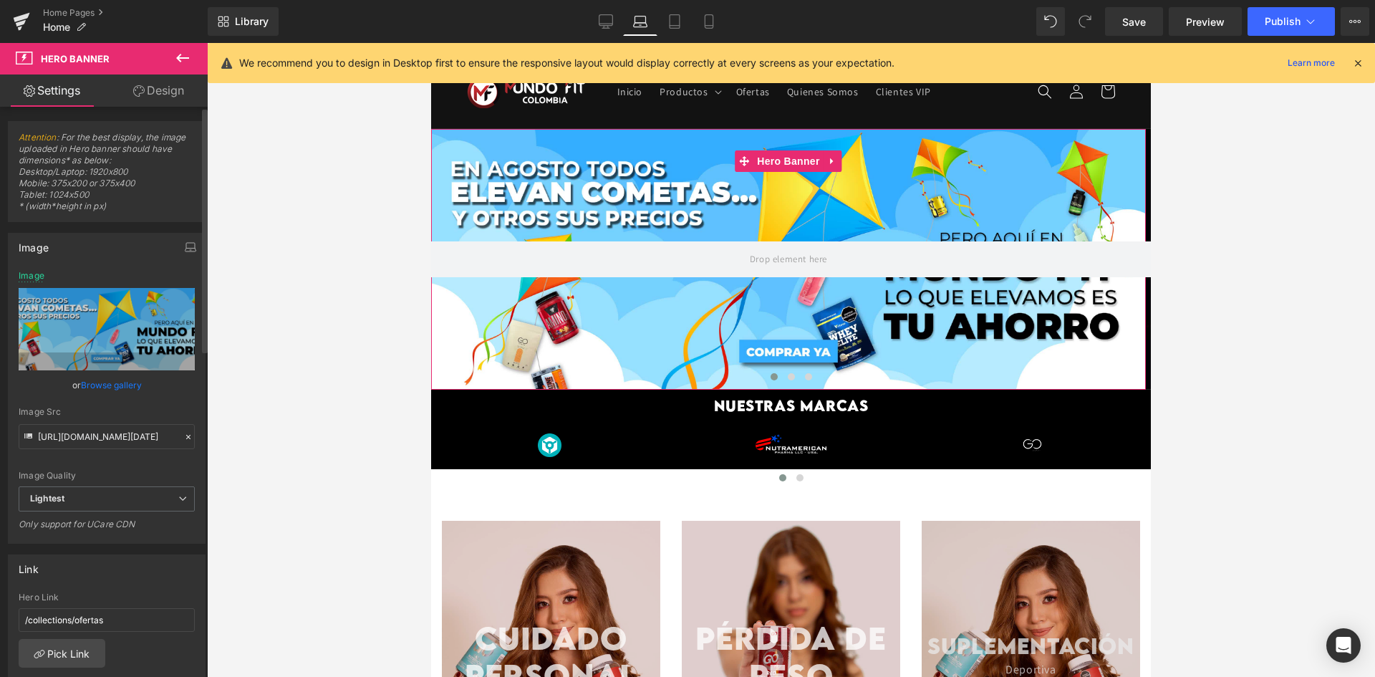
click at [106, 390] on link "Browse gallery" at bounding box center [111, 384] width 61 height 25
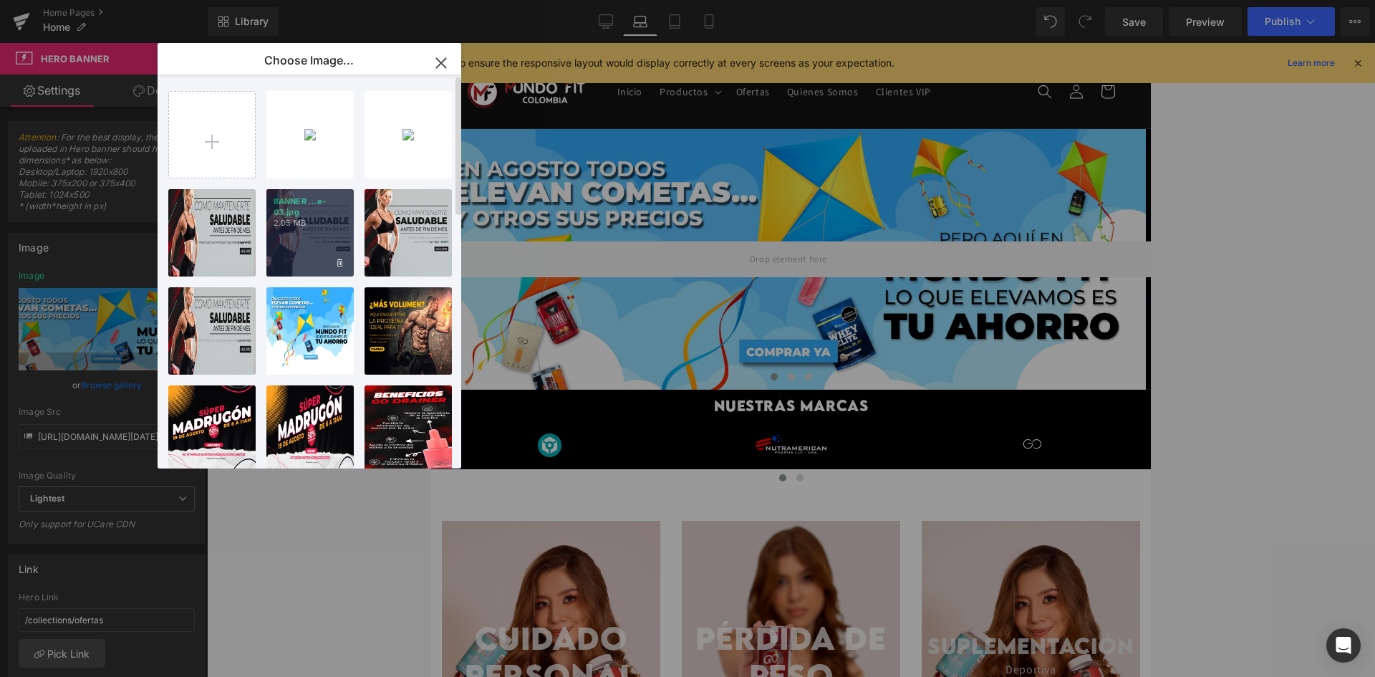
click at [0, 0] on div "BANNER ...e-03.jpg 2.05 MB" at bounding box center [0, 0] width 0 height 0
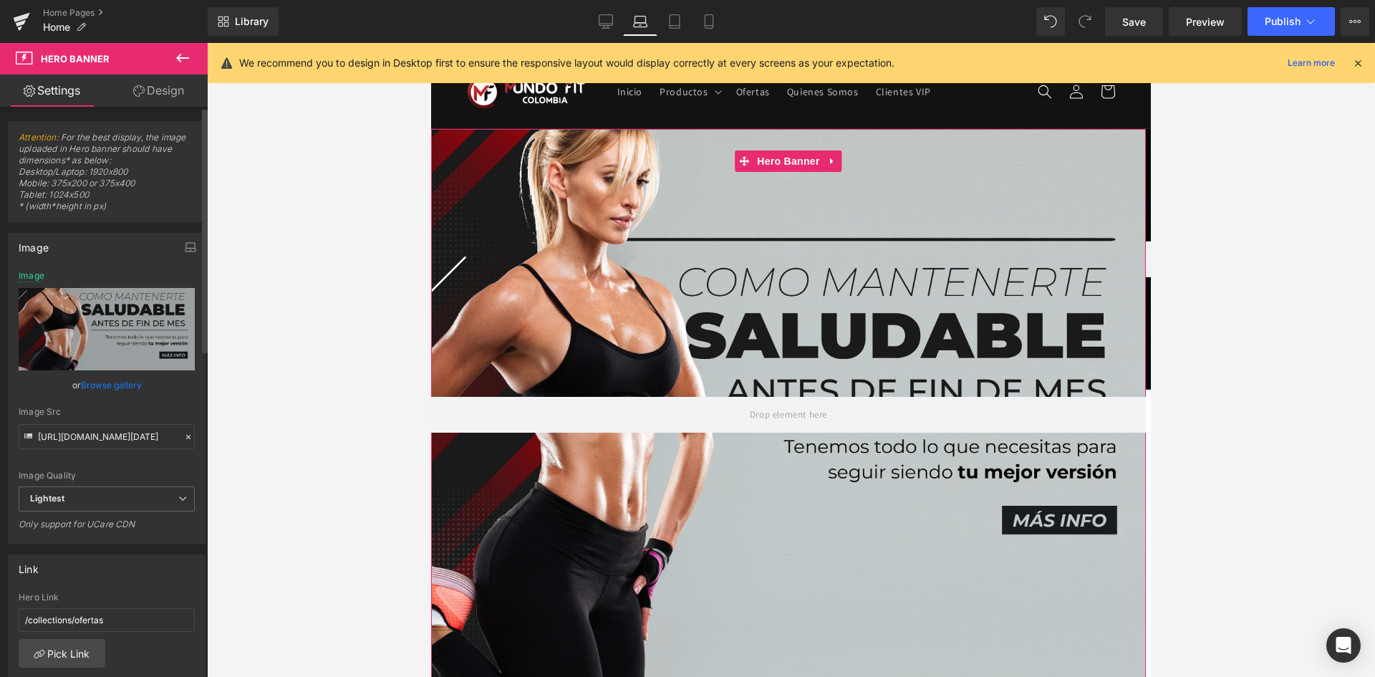
click at [123, 383] on link "Browse gallery" at bounding box center [111, 384] width 61 height 25
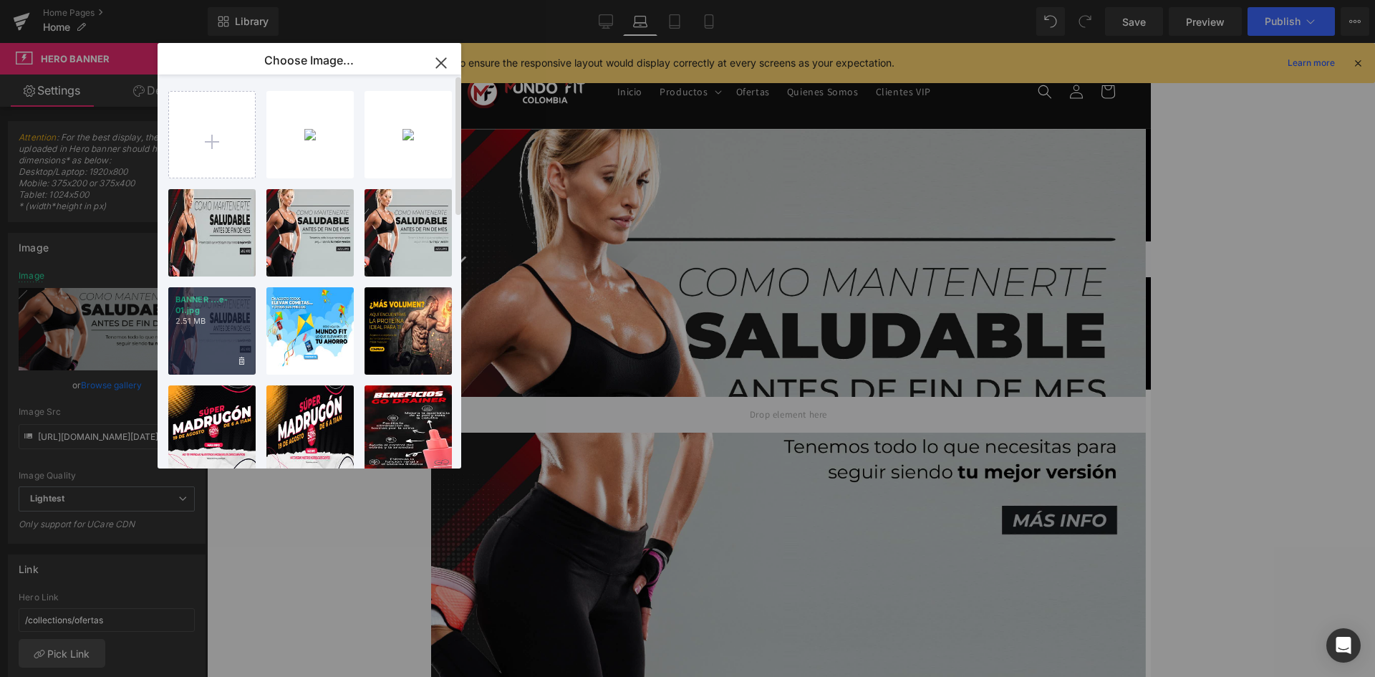
click at [0, 0] on div "BANNER ...e-01.jpg 2.51 MB" at bounding box center [0, 0] width 0 height 0
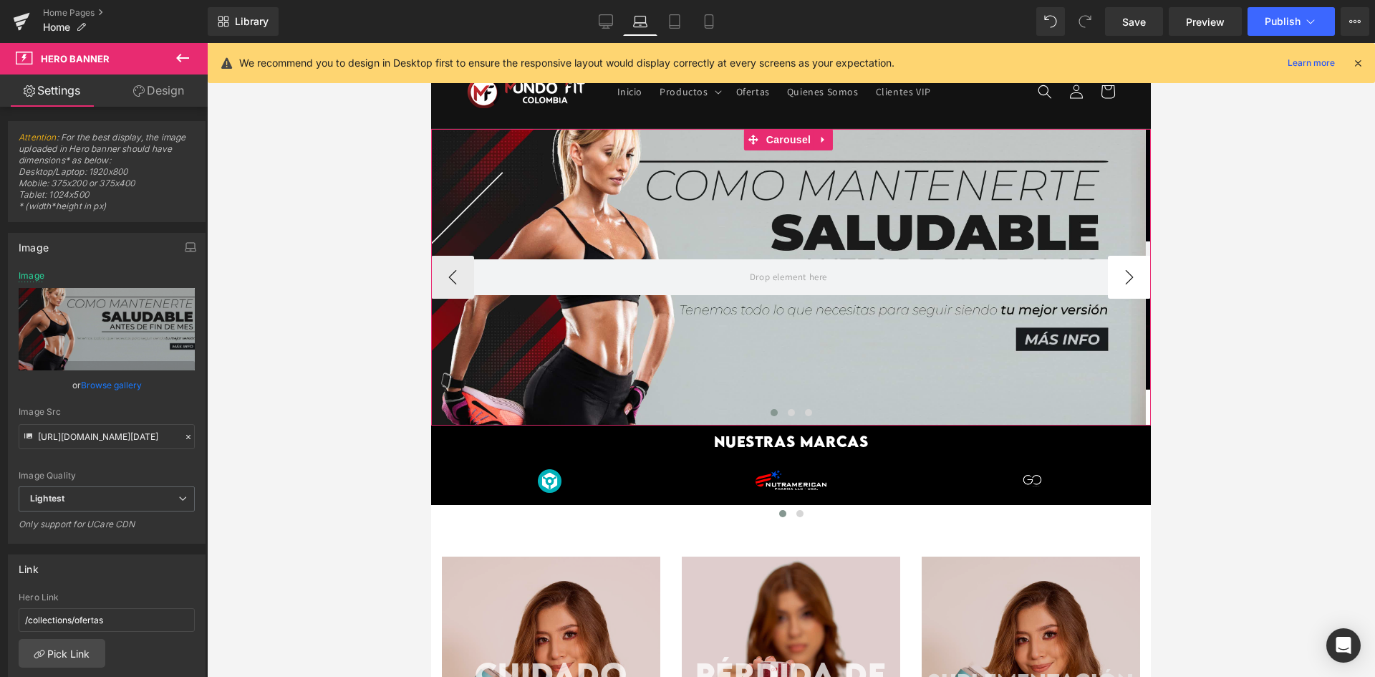
click at [1114, 269] on button "›" at bounding box center [1129, 277] width 43 height 43
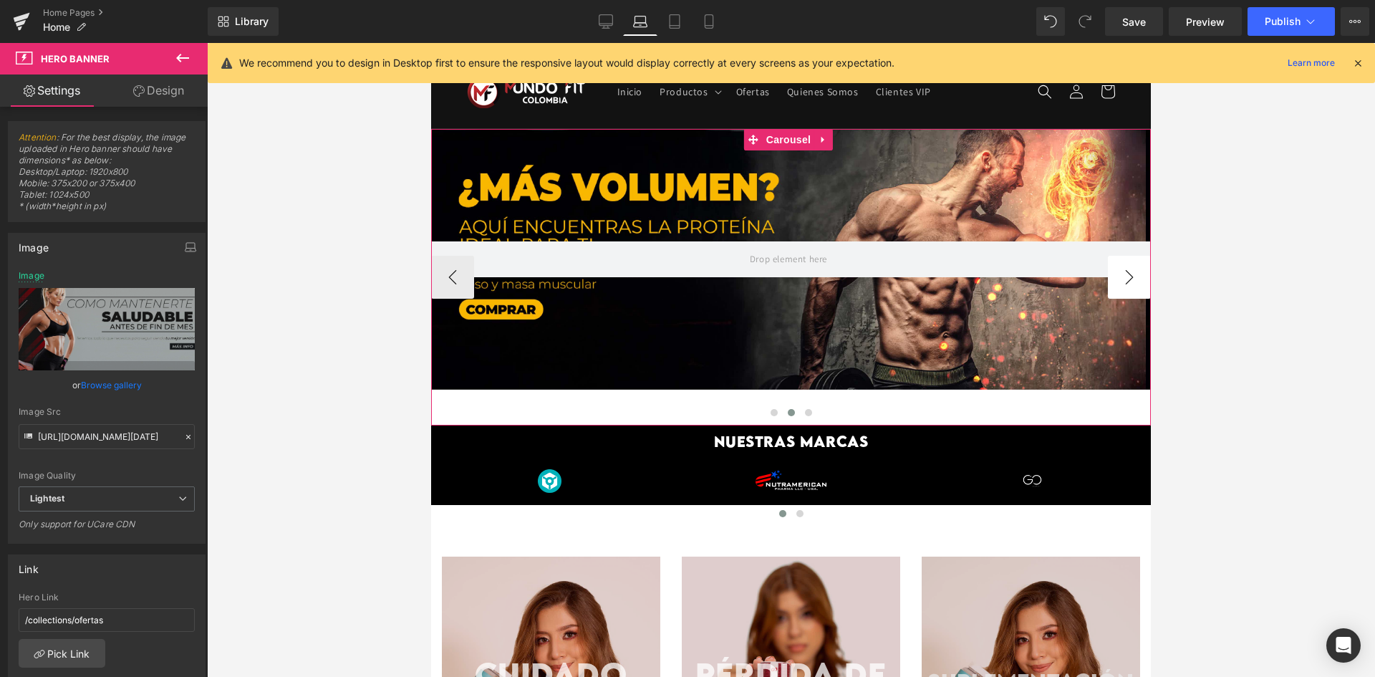
click at [1113, 276] on button "›" at bounding box center [1129, 277] width 43 height 43
click at [778, 331] on div at bounding box center [788, 259] width 714 height 261
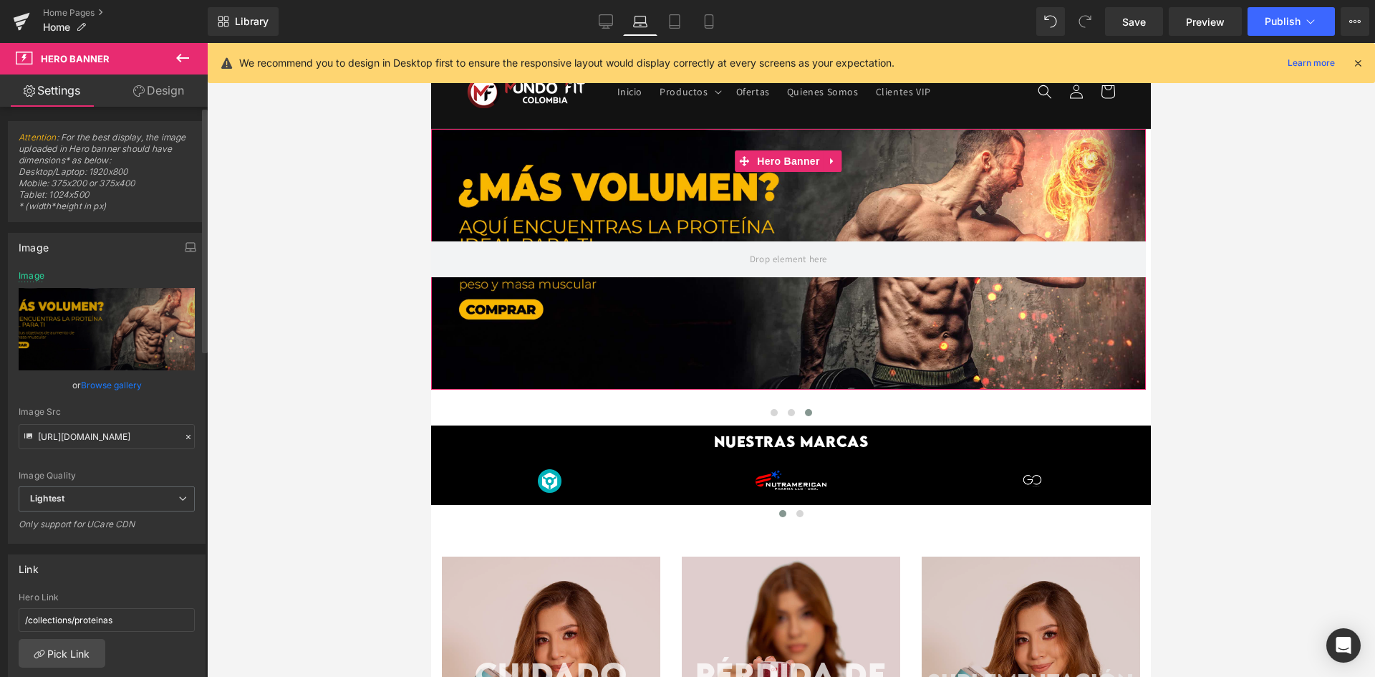
click at [128, 372] on div "Image Quality Lighter Lightest Lightest Lighter Lightest Only support for UCare…" at bounding box center [107, 378] width 176 height 215
click at [130, 382] on link "Browse gallery" at bounding box center [111, 384] width 61 height 25
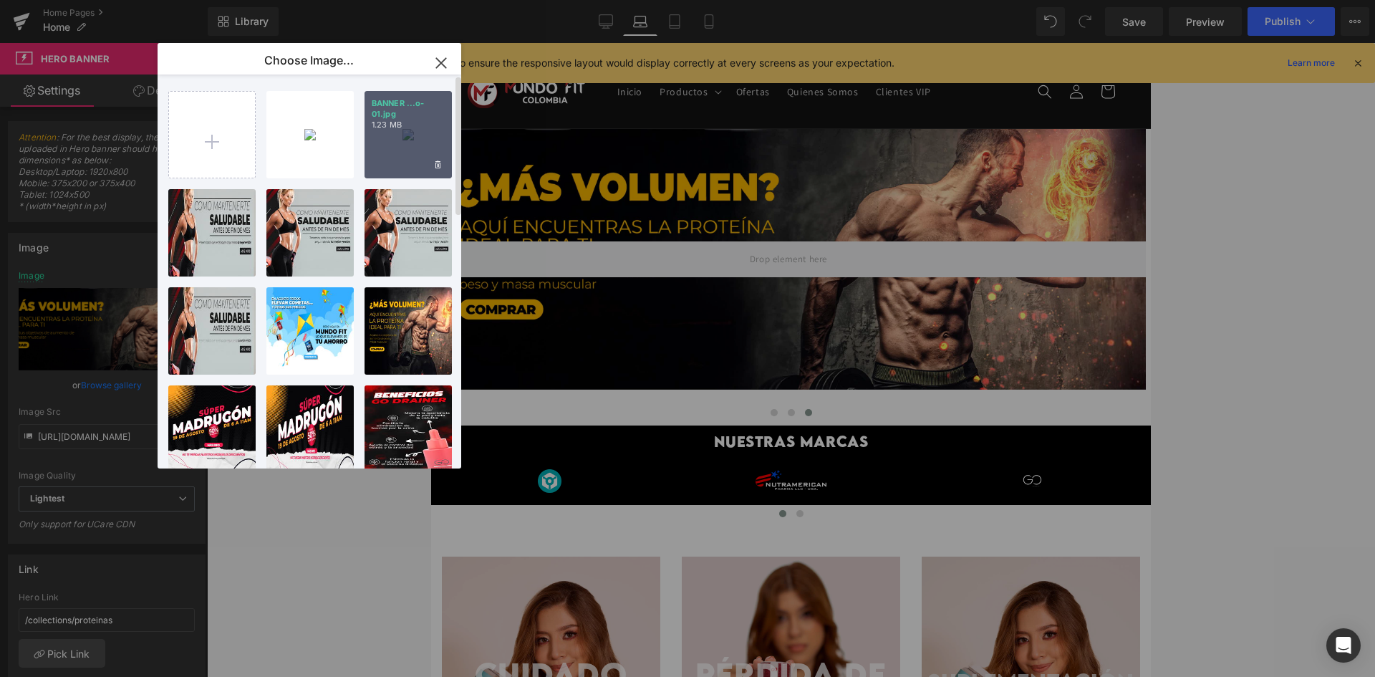
click at [401, 150] on div "BANNER ...o-01.jpg 1.23 MB" at bounding box center [407, 134] width 87 height 87
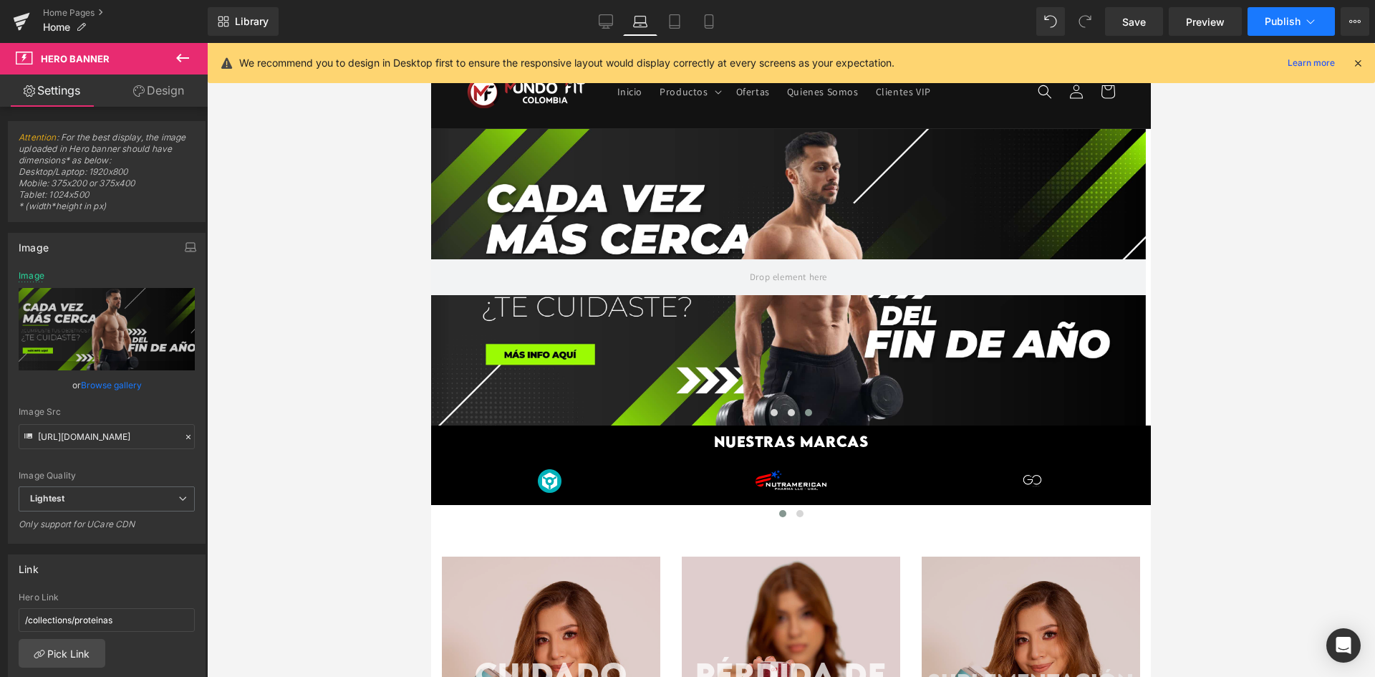
click at [1294, 32] on button "Publish" at bounding box center [1290, 21] width 87 height 29
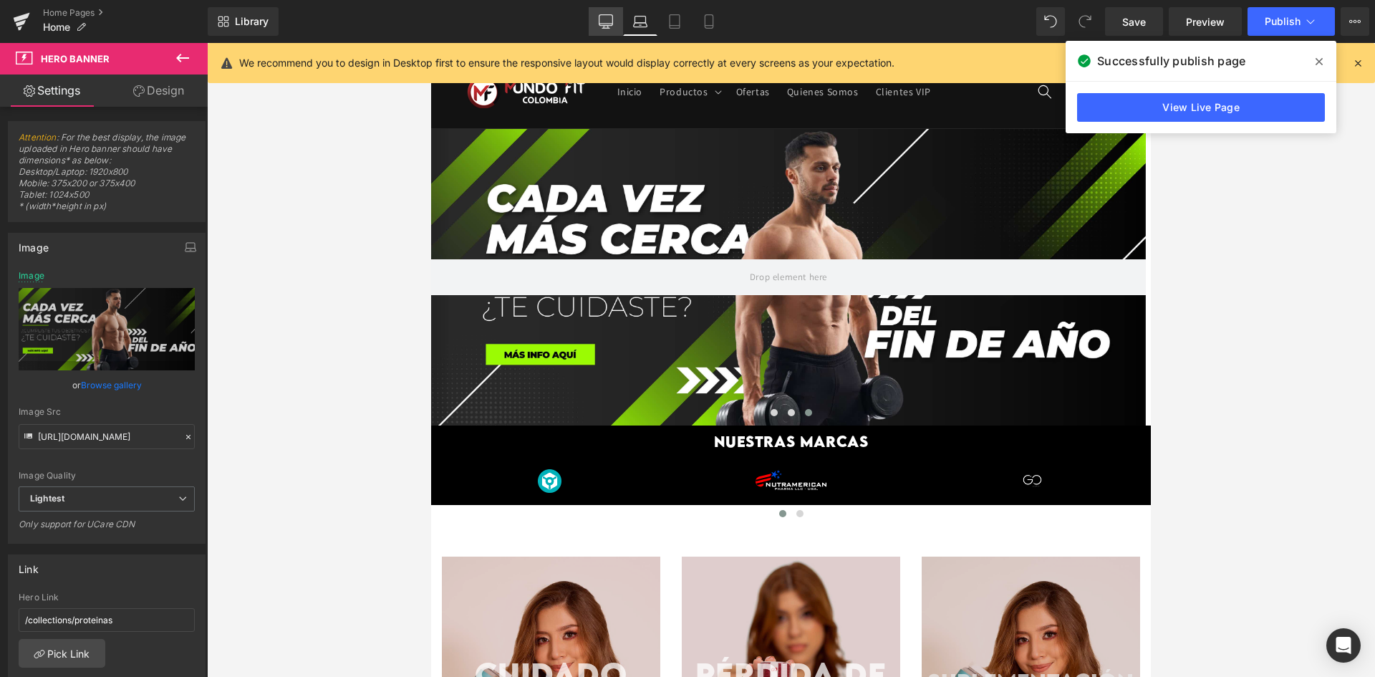
click at [607, 32] on link "Desktop" at bounding box center [605, 21] width 34 height 29
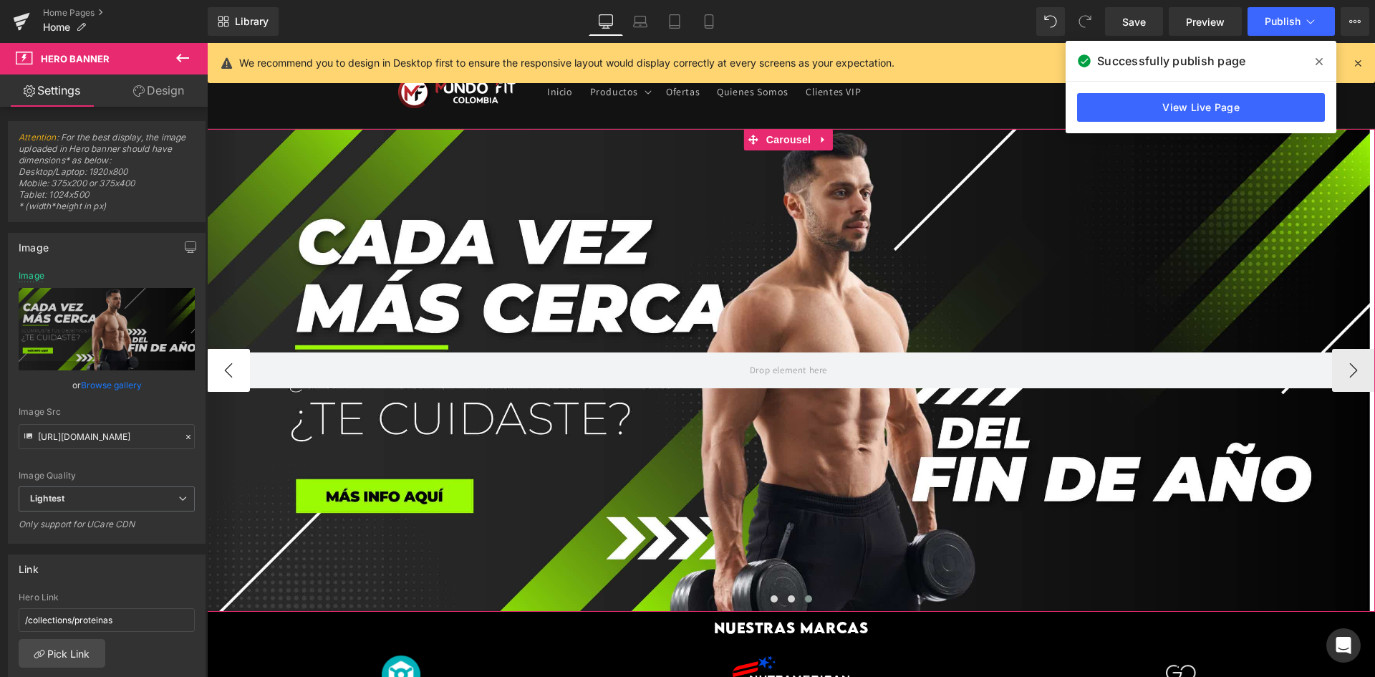
click at [236, 371] on button "‹" at bounding box center [228, 370] width 43 height 43
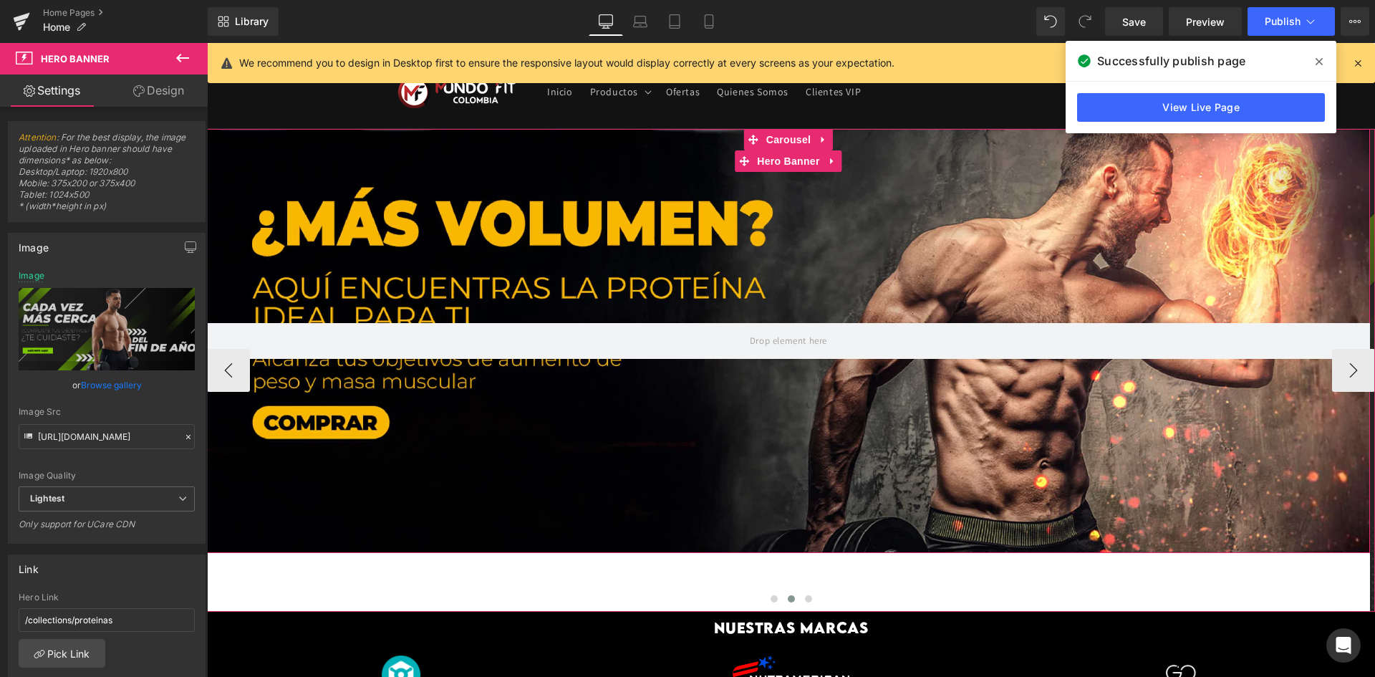
click at [546, 407] on div at bounding box center [788, 341] width 1163 height 424
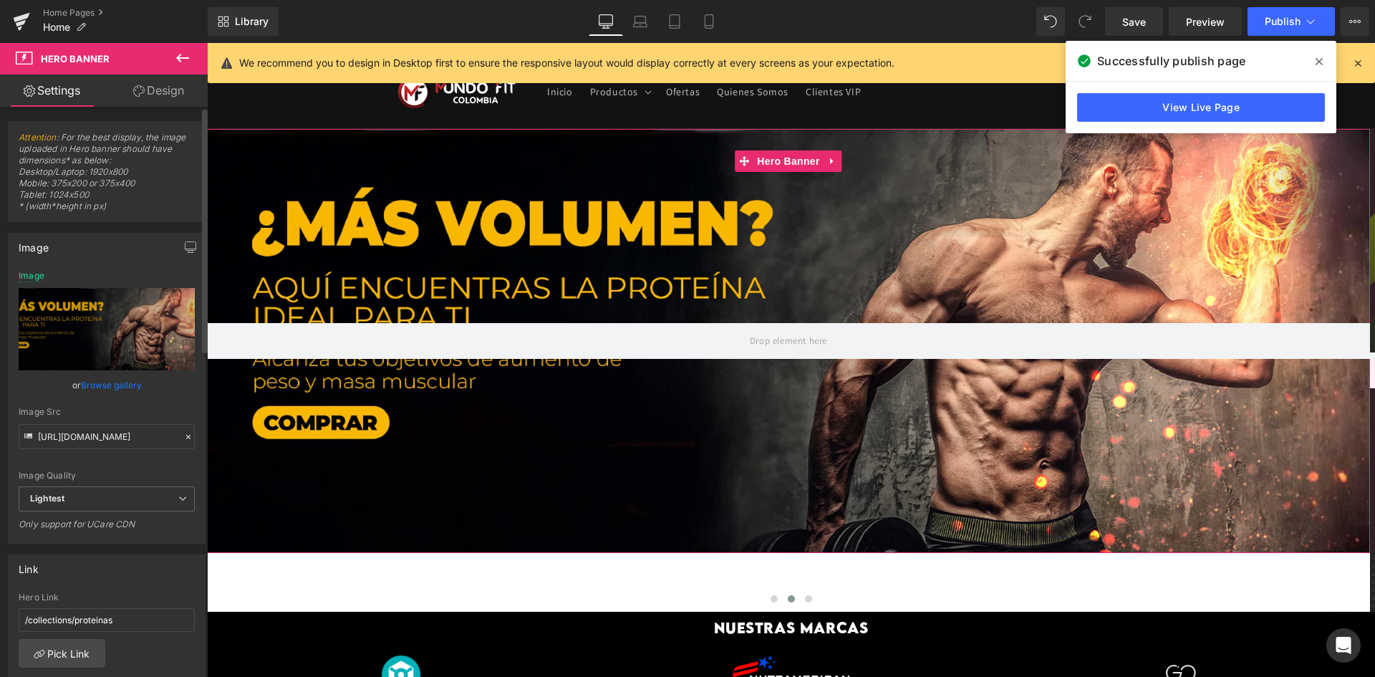
click at [121, 381] on link "Browse gallery" at bounding box center [111, 384] width 61 height 25
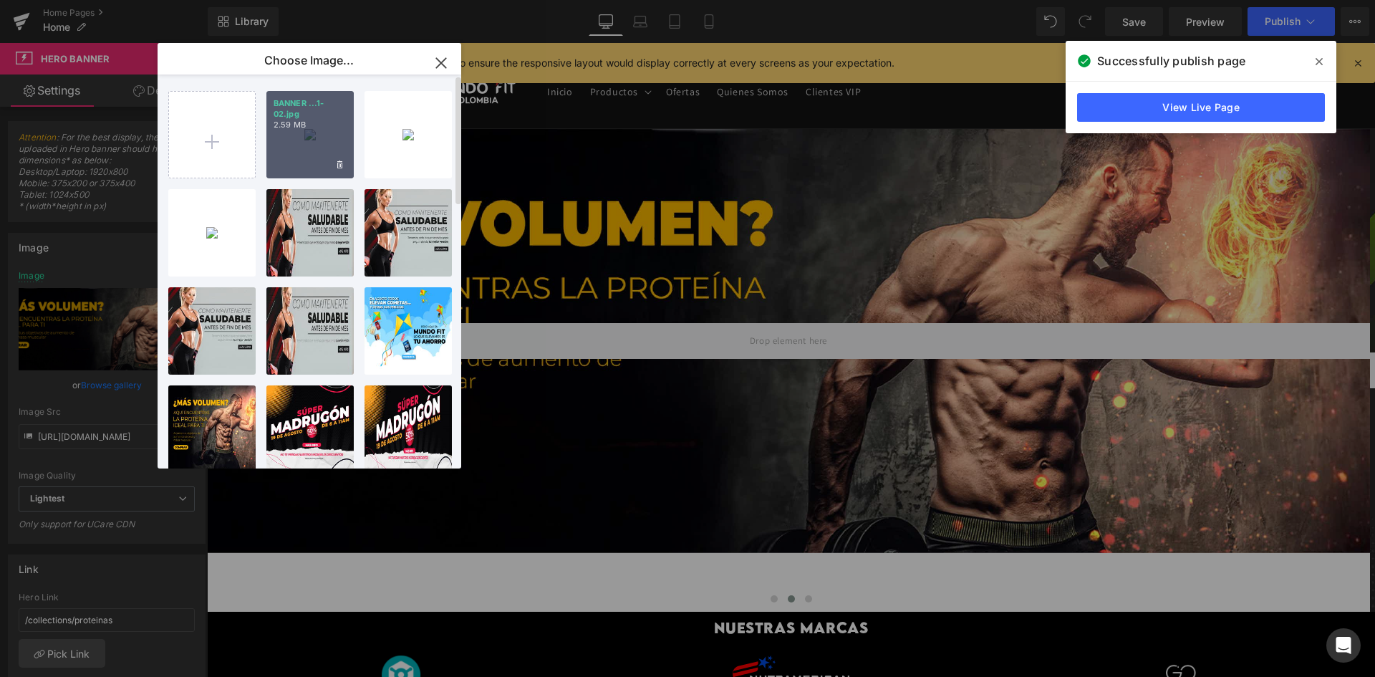
click at [0, 0] on p "2.59 MB" at bounding box center [0, 0] width 0 height 0
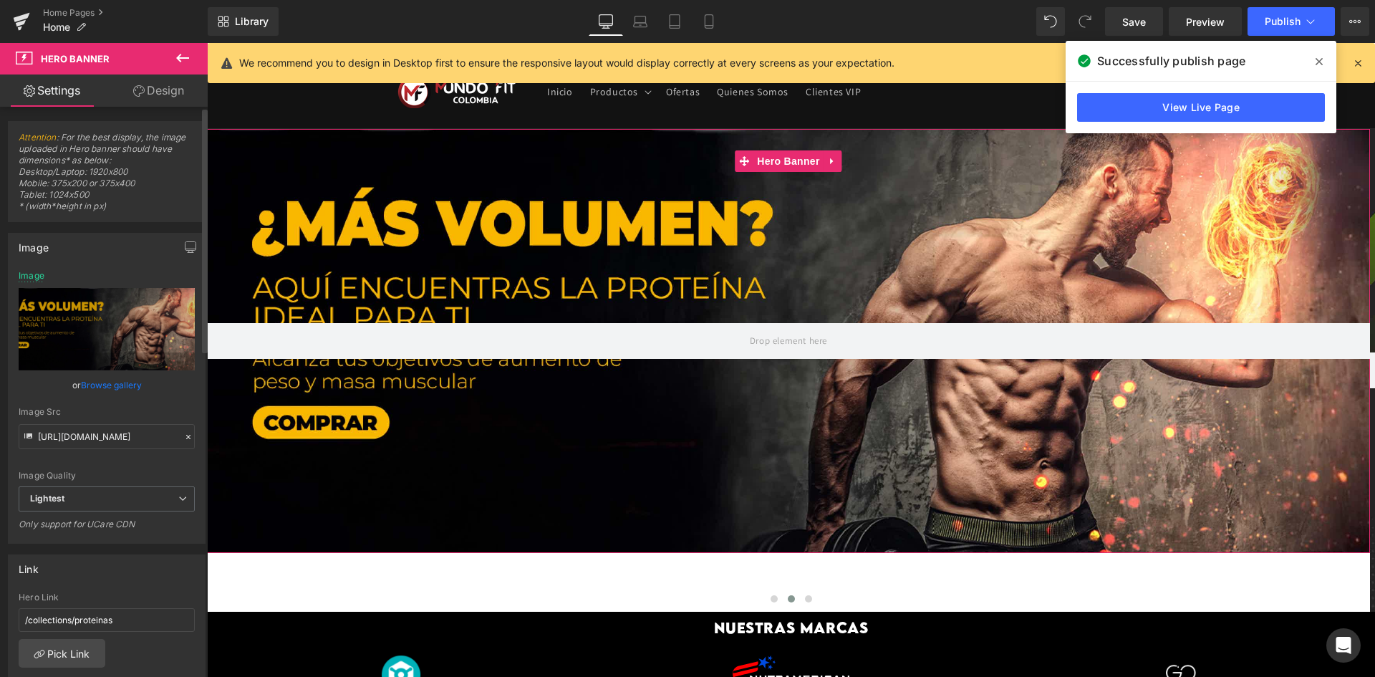
click at [111, 378] on link "Browse gallery" at bounding box center [111, 384] width 61 height 25
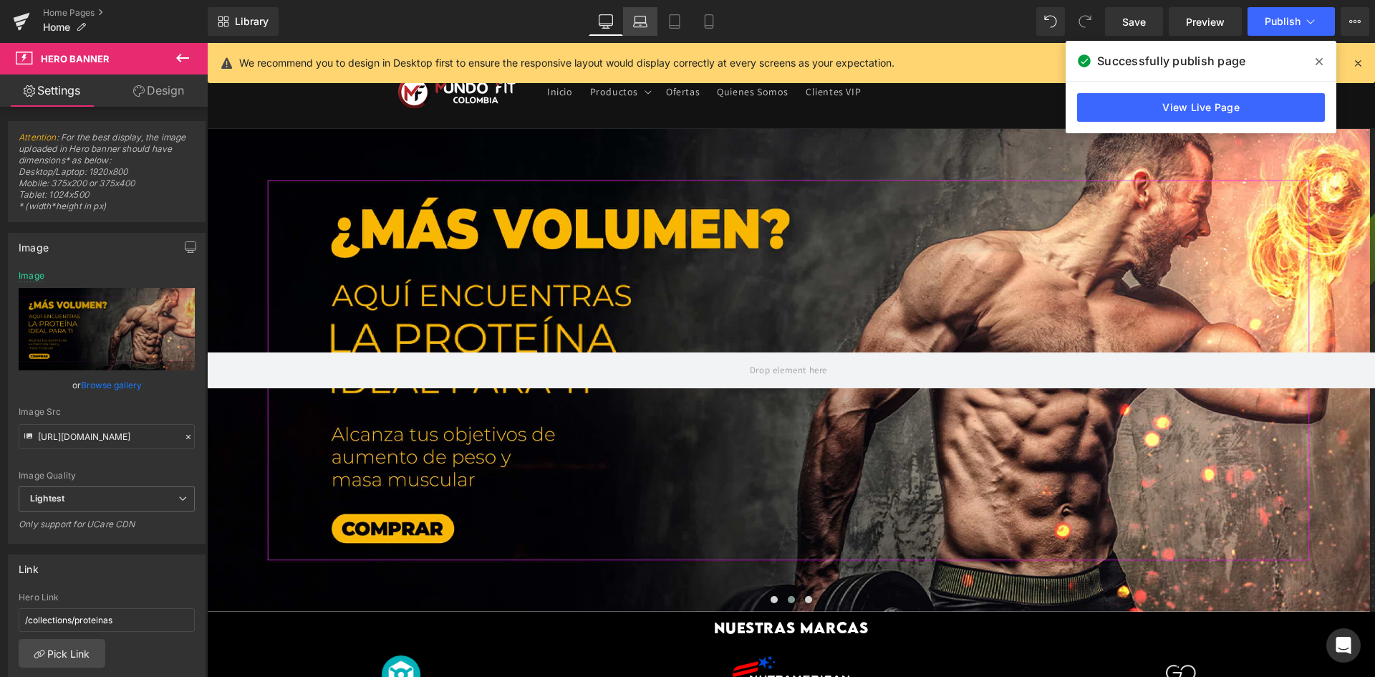
click at [645, 19] on icon at bounding box center [640, 21] width 14 height 14
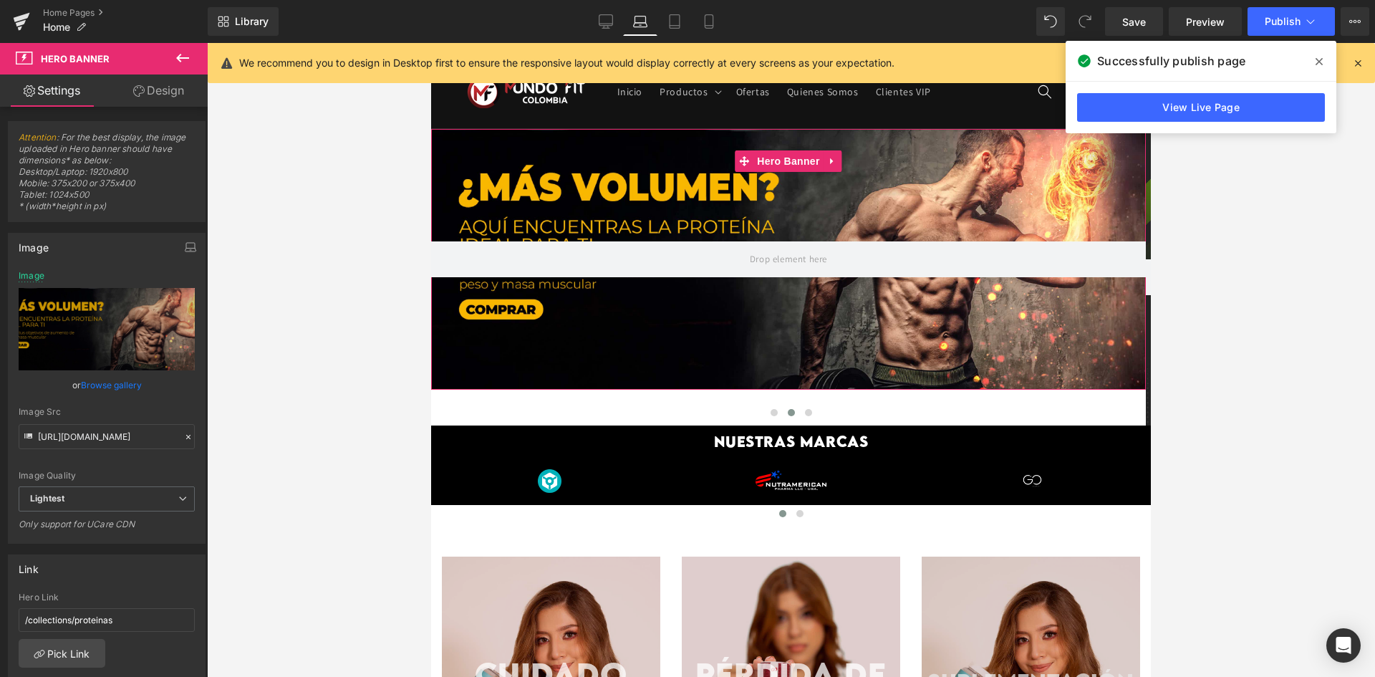
click at [99, 383] on link "Browse gallery" at bounding box center [111, 384] width 61 height 25
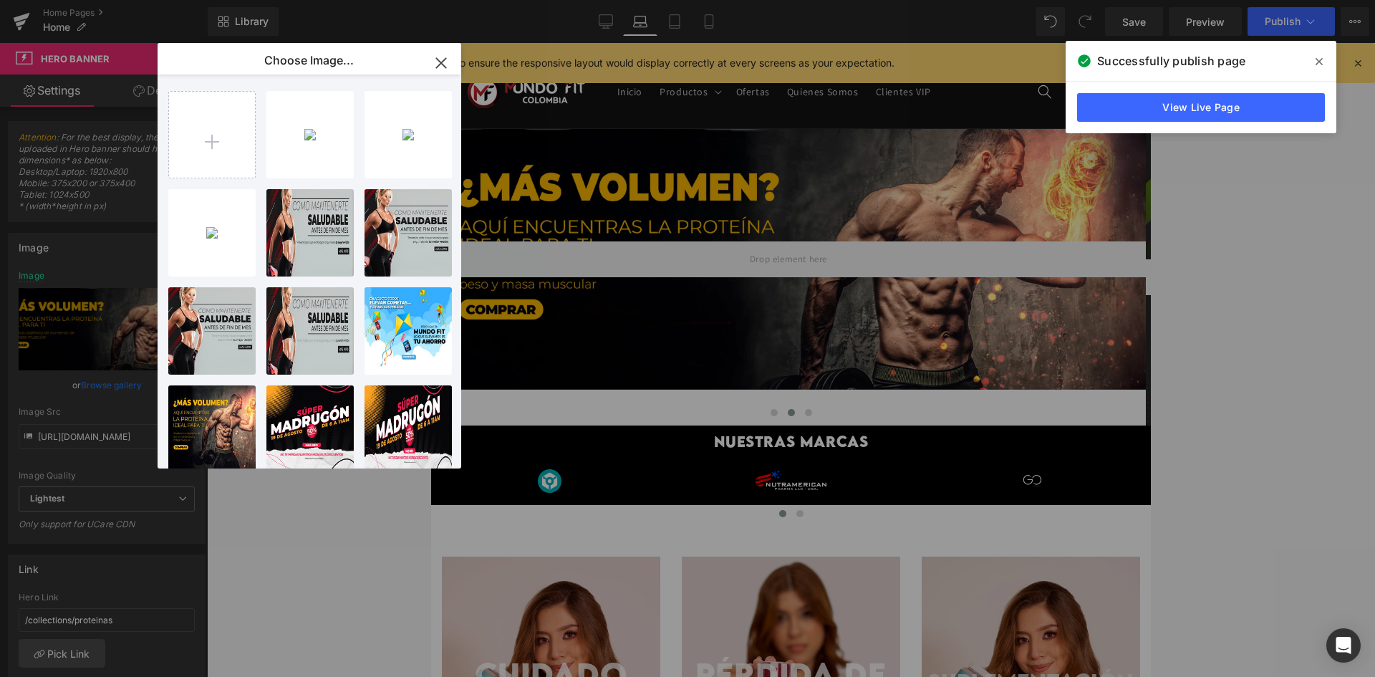
click at [0, 0] on p "2.59 MB" at bounding box center [0, 0] width 0 height 0
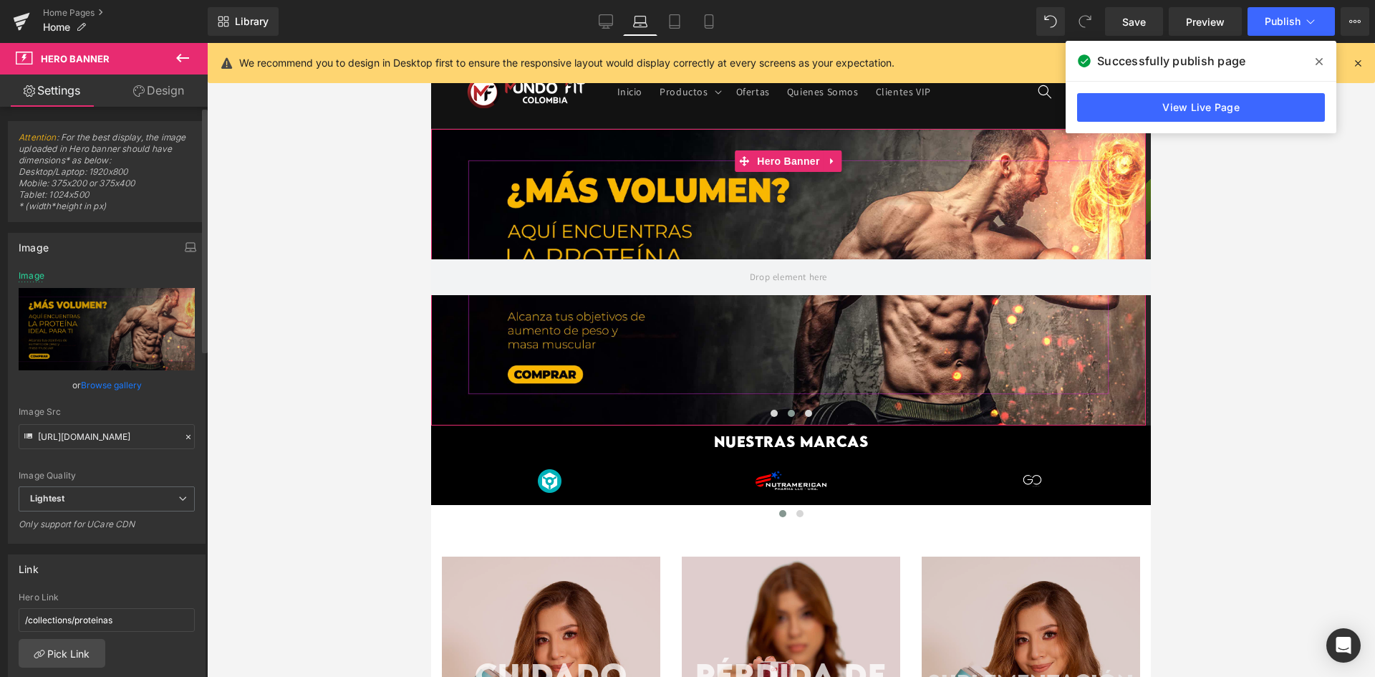
click at [85, 389] on link "Browse gallery" at bounding box center [111, 384] width 61 height 25
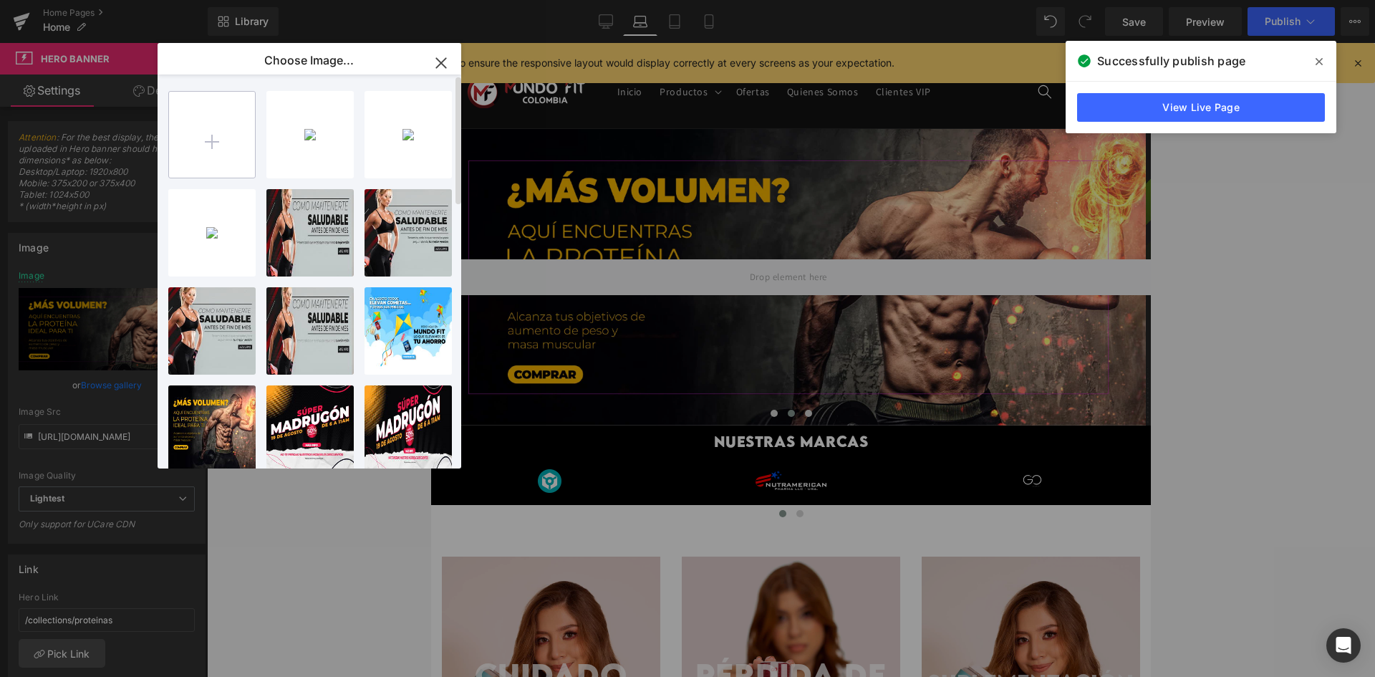
type input "C:\fakepath\BANNER proteinas-02.jpg"
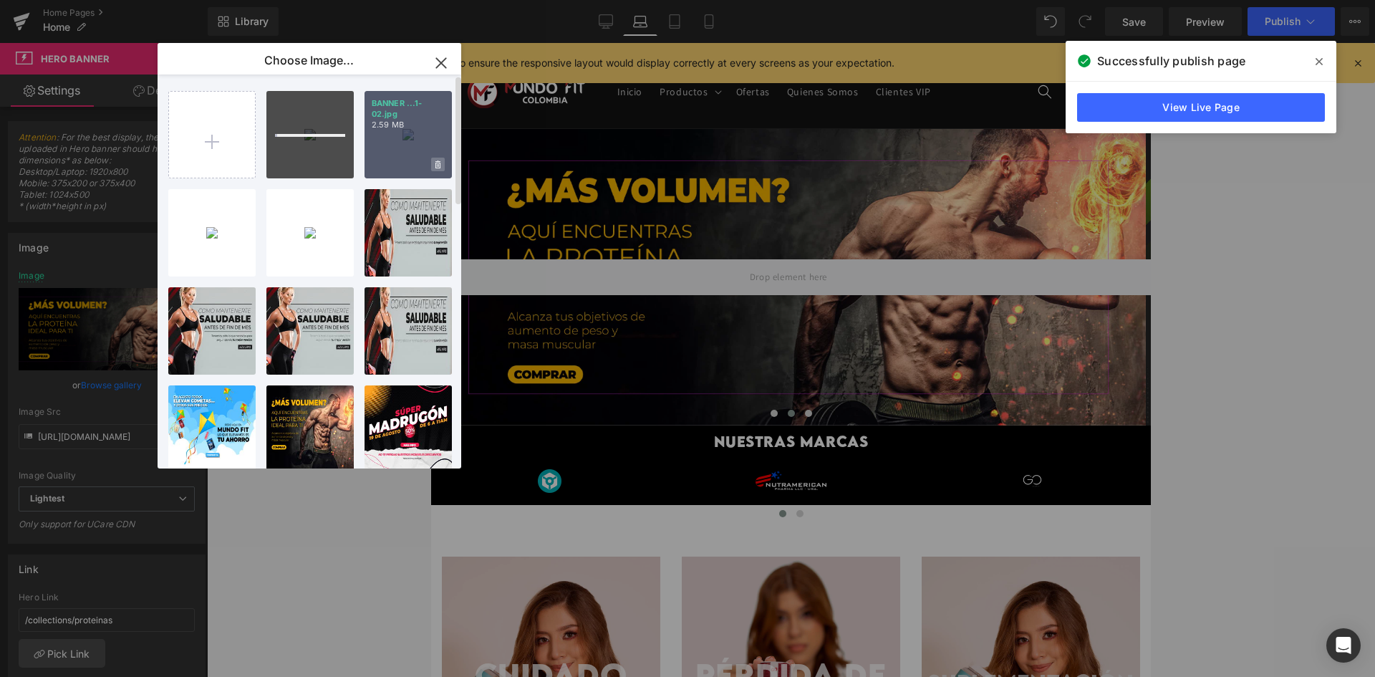
click at [0, 0] on span "Yes" at bounding box center [0, 0] width 0 height 0
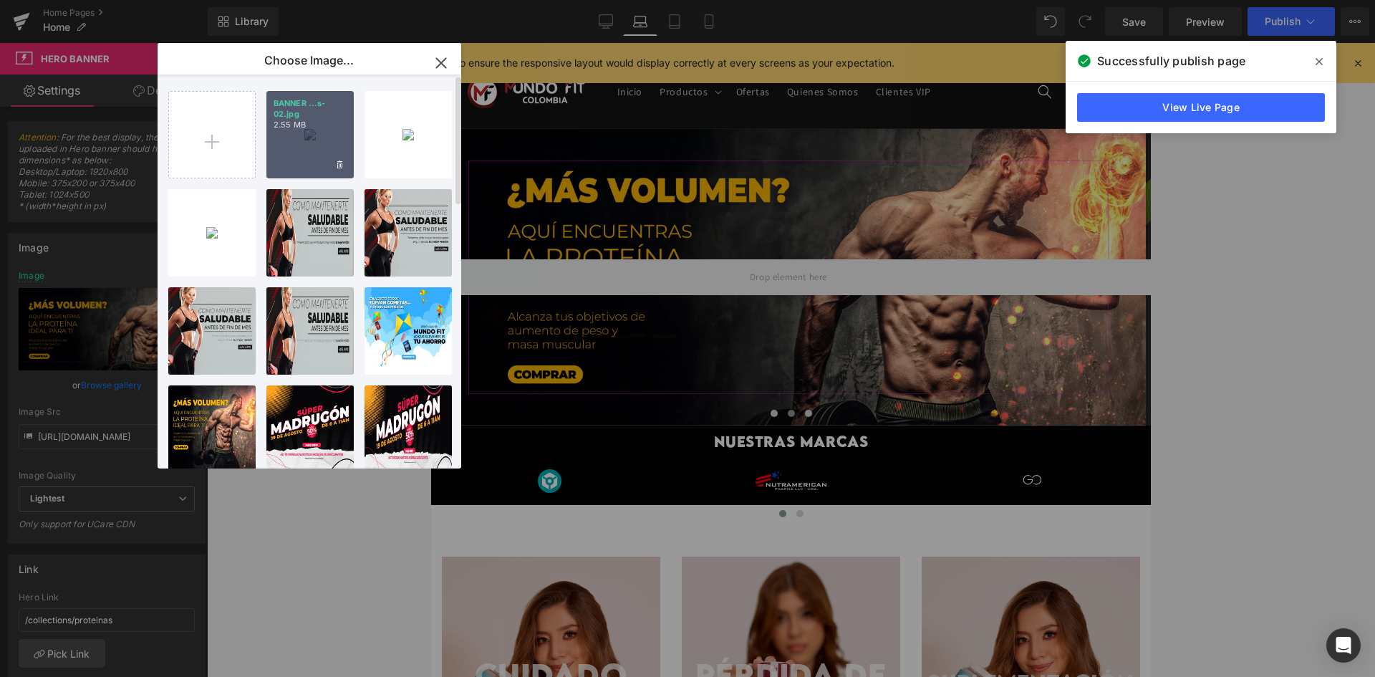
click at [0, 0] on div "BANNER ...s-02.jpg 2.55 MB" at bounding box center [0, 0] width 0 height 0
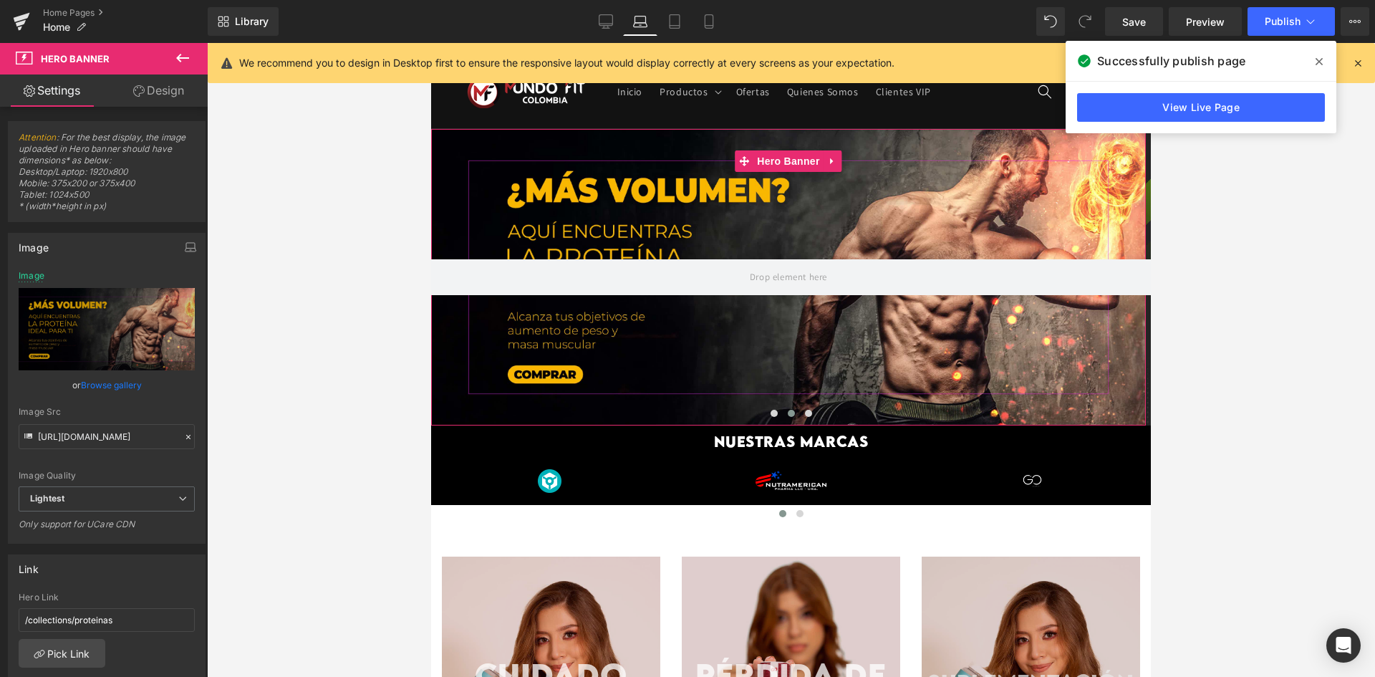
click at [107, 392] on link "Browse gallery" at bounding box center [111, 384] width 61 height 25
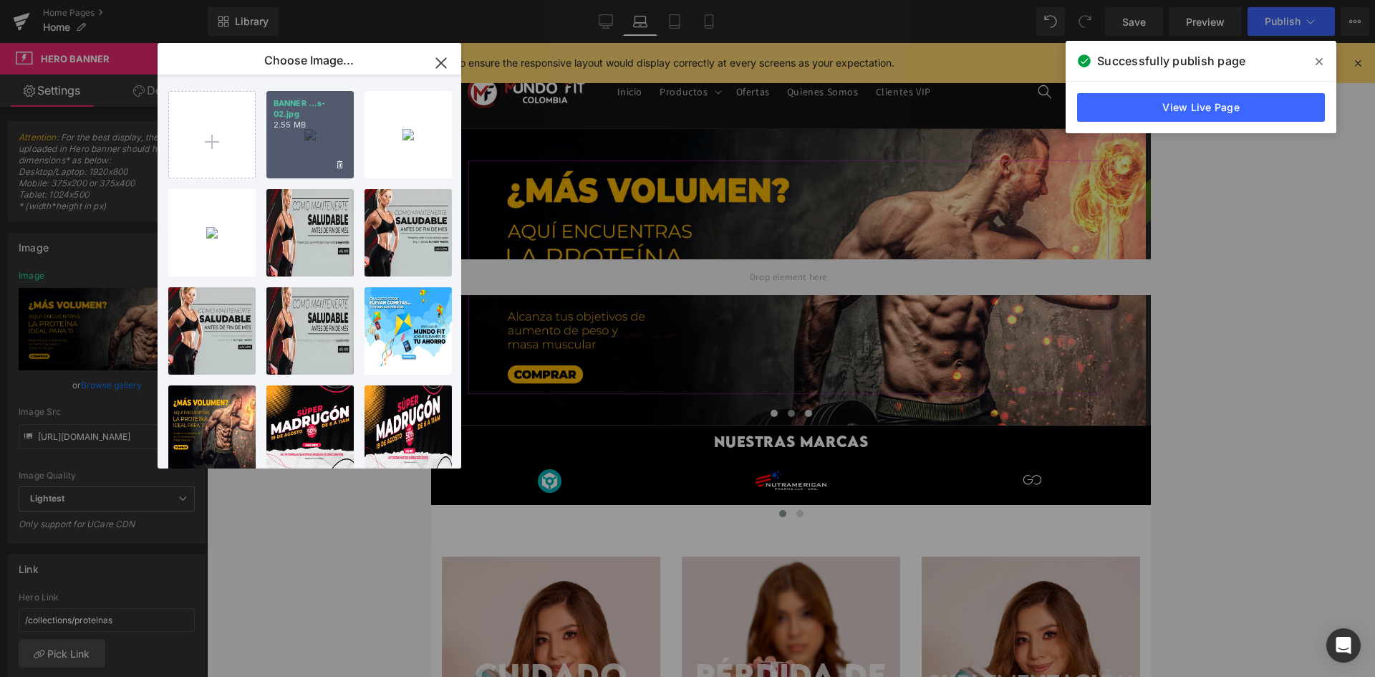
click at [0, 0] on div "BANNER ...s-02.jpg 2.55 MB" at bounding box center [0, 0] width 0 height 0
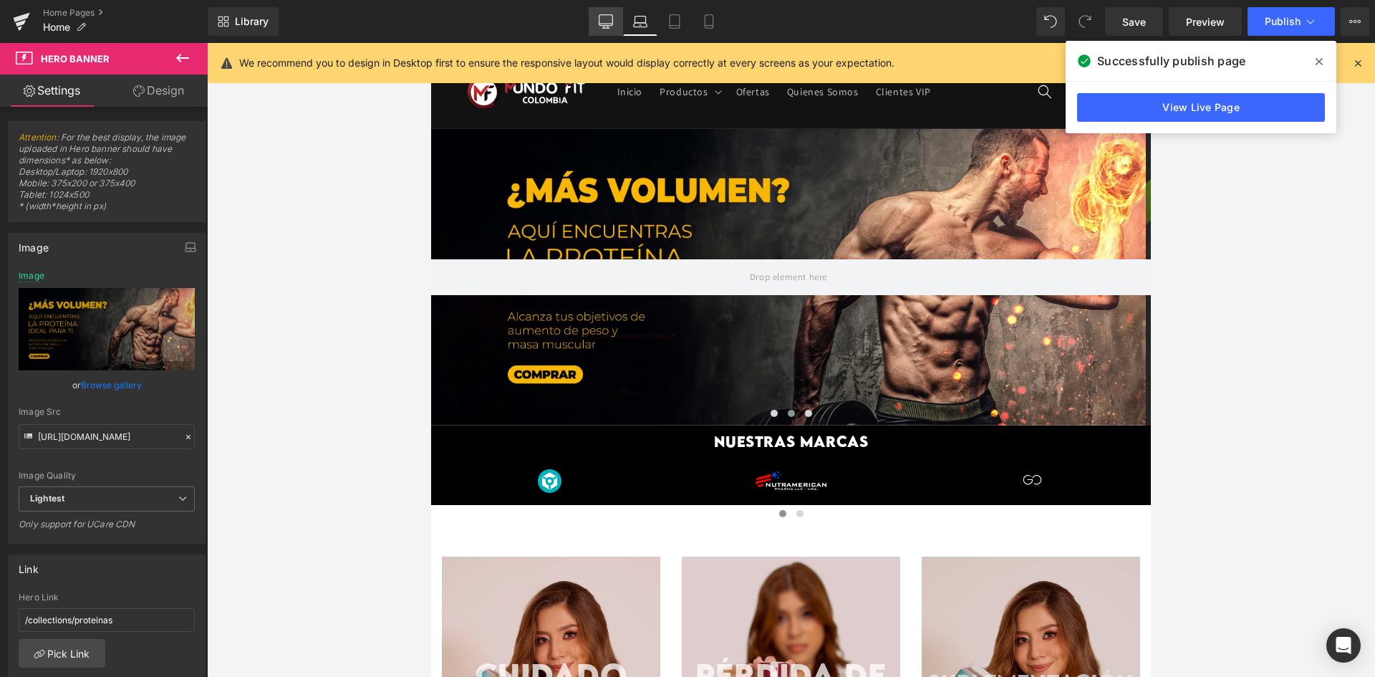
click at [606, 27] on icon at bounding box center [606, 21] width 14 height 14
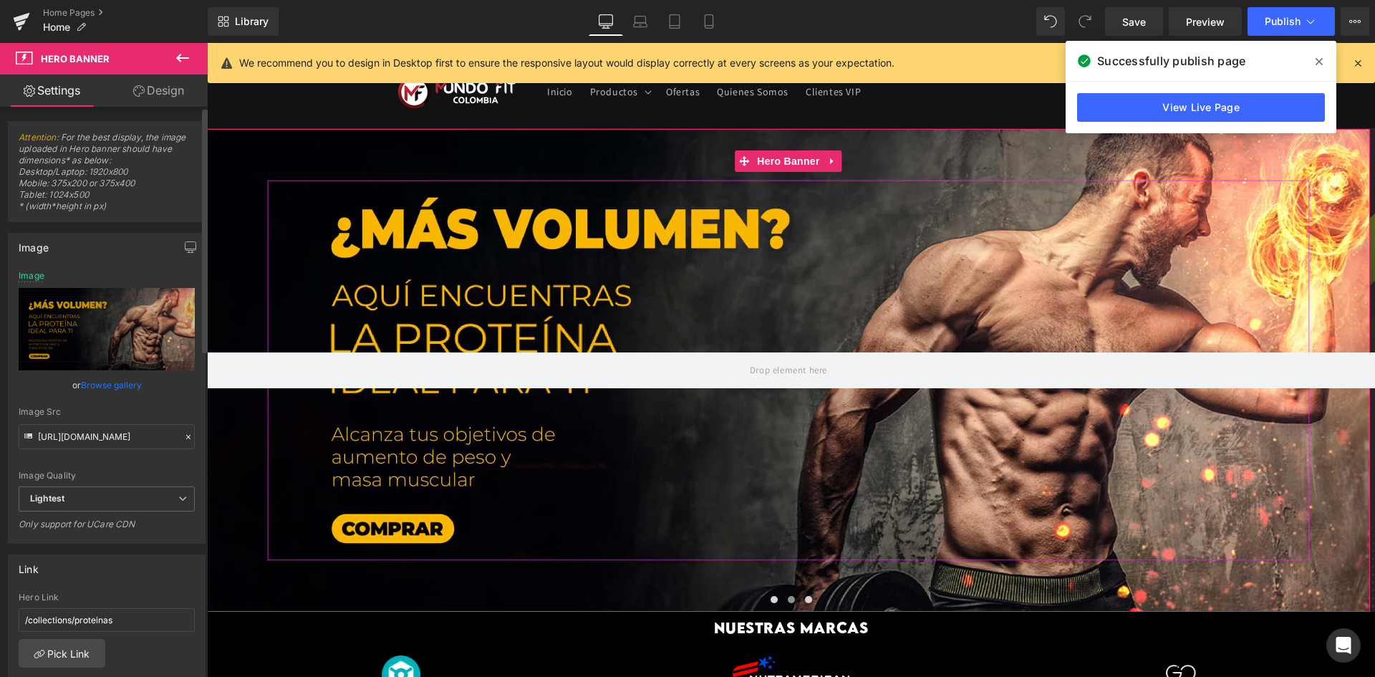
click at [120, 385] on link "Browse gallery" at bounding box center [111, 384] width 61 height 25
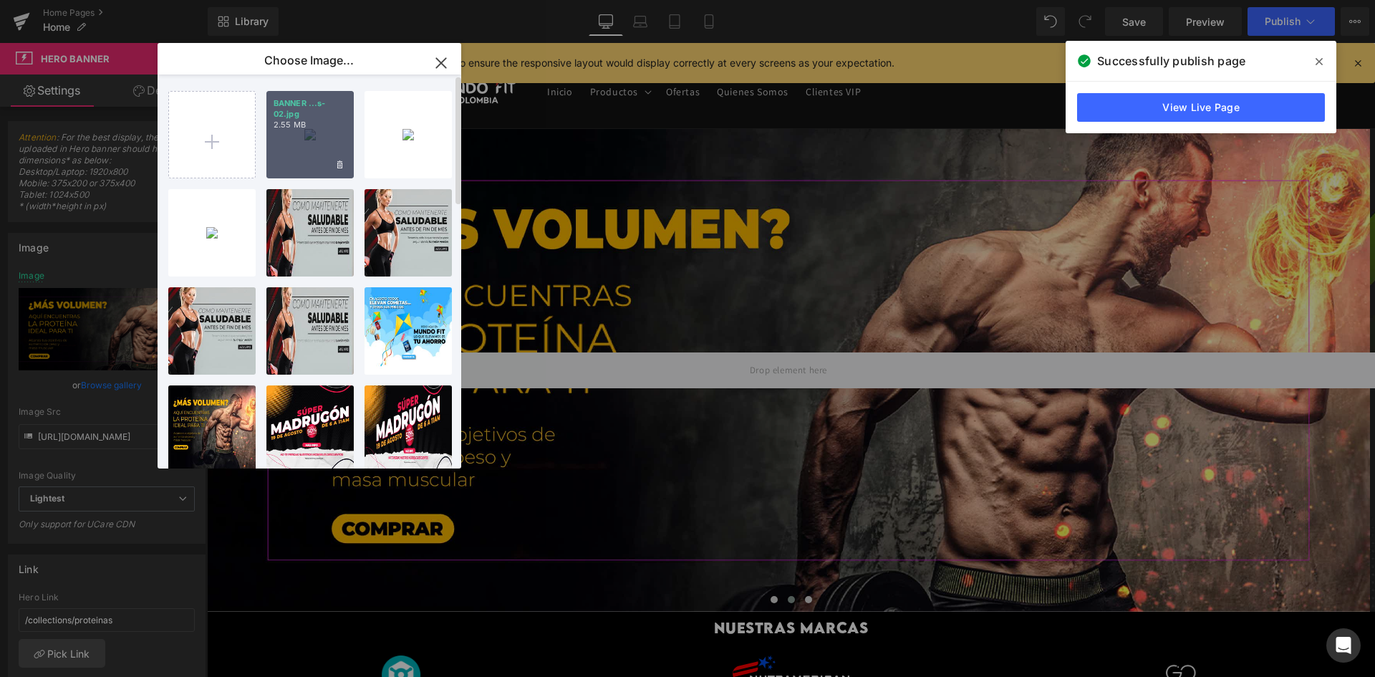
click at [0, 0] on div "BANNER ...s-02.jpg 2.55 MB" at bounding box center [0, 0] width 0 height 0
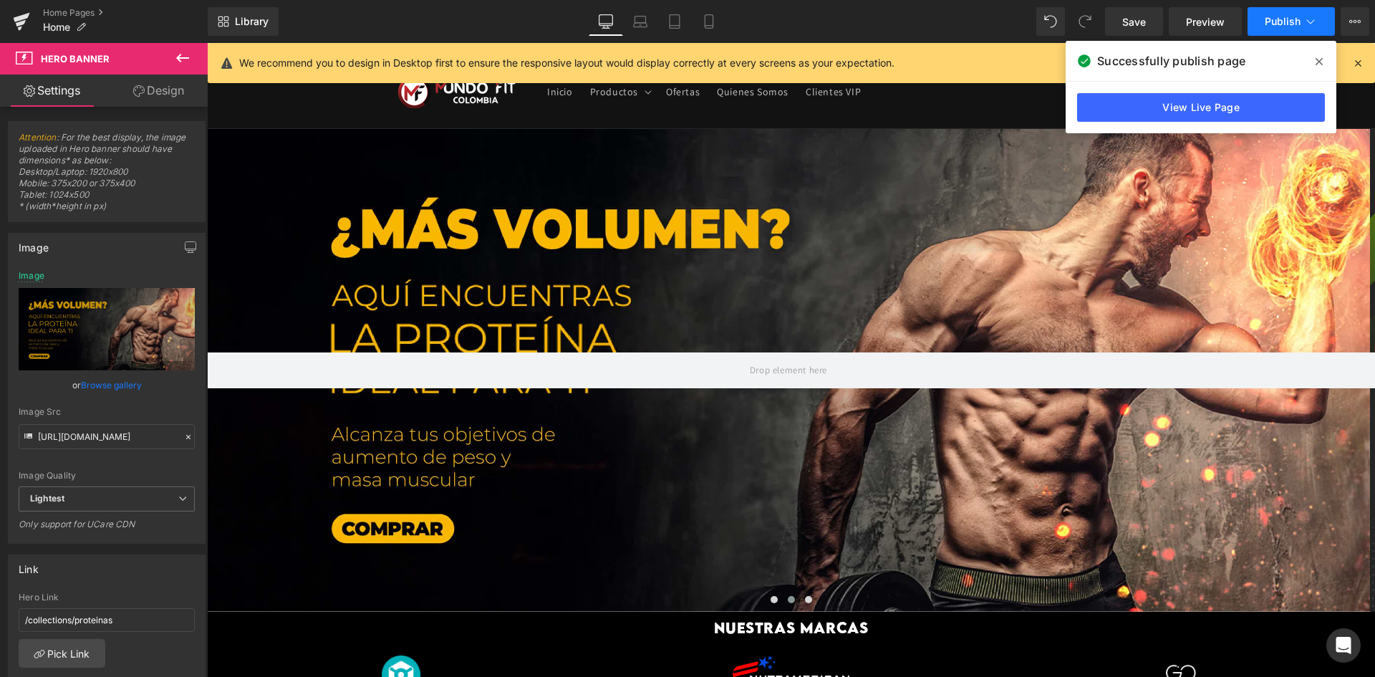
click at [1289, 26] on span "Publish" at bounding box center [1282, 21] width 36 height 11
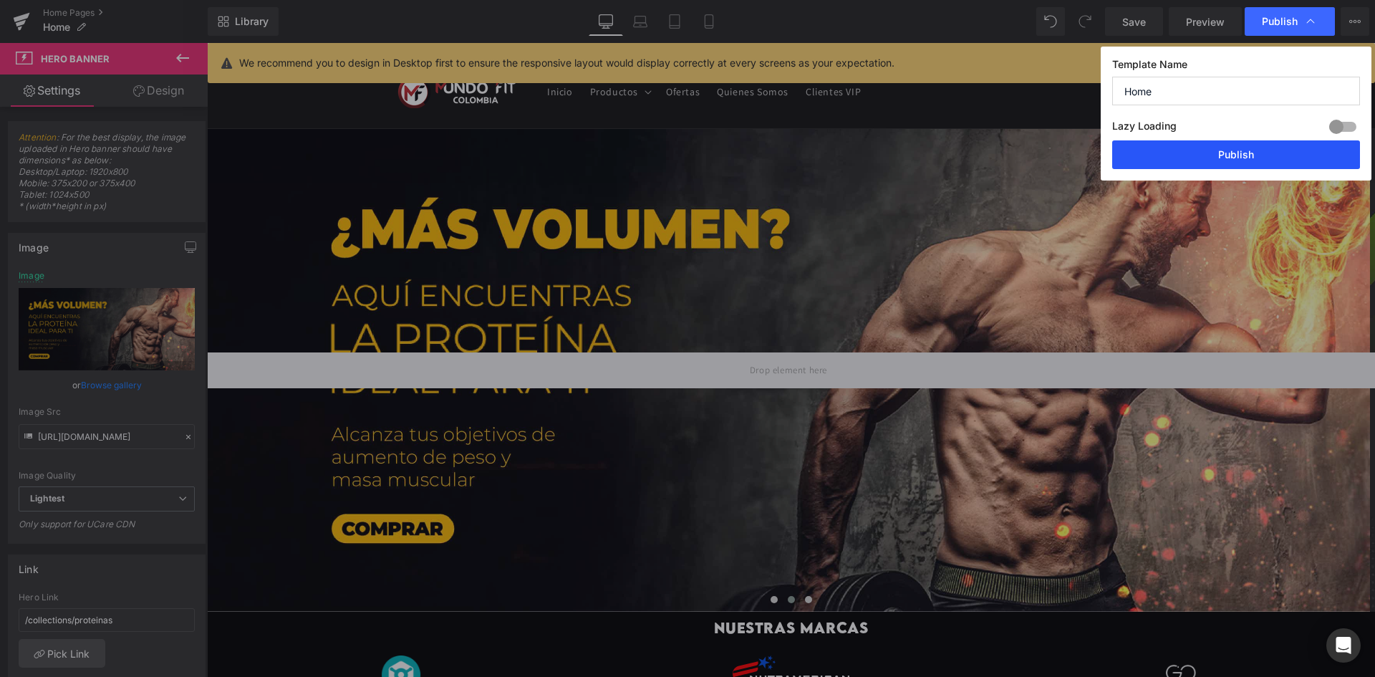
click at [0, 0] on button "Publish" at bounding box center [0, 0] width 0 height 0
